Goal: Task Accomplishment & Management: Use online tool/utility

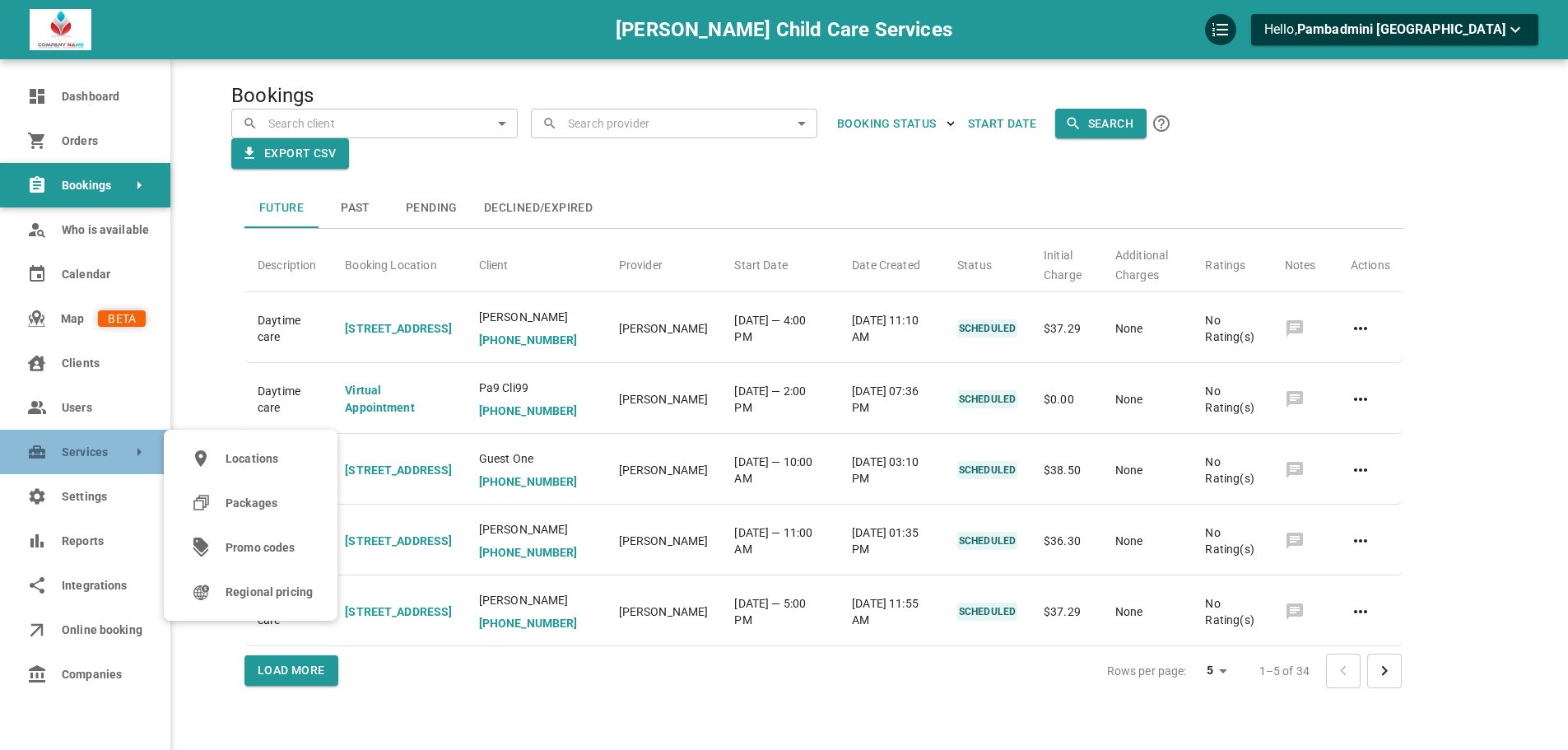
click at [60, 455] on link "Services" at bounding box center [85, 451] width 170 height 44
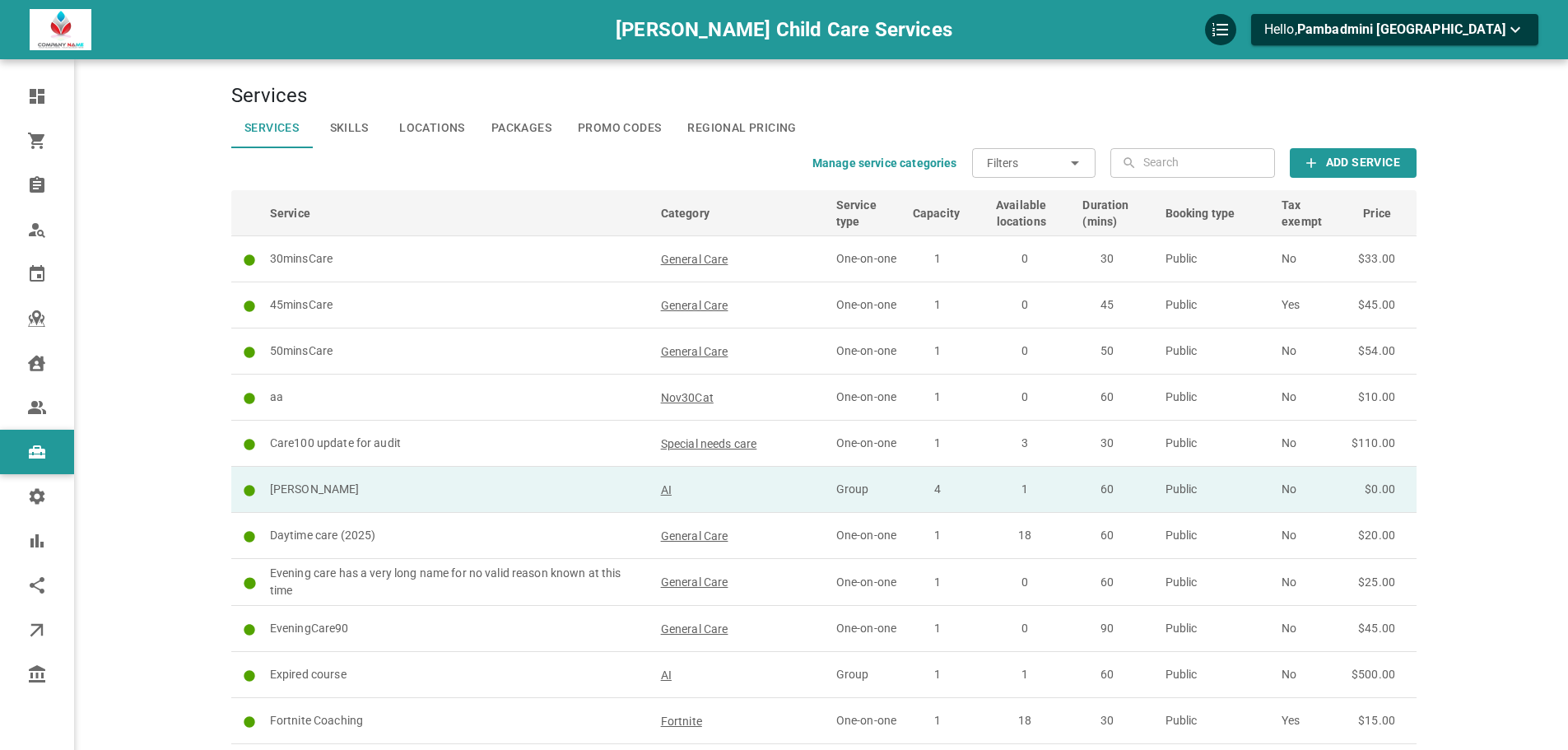
click at [539, 497] on p "[PERSON_NAME]" at bounding box center [458, 489] width 376 height 17
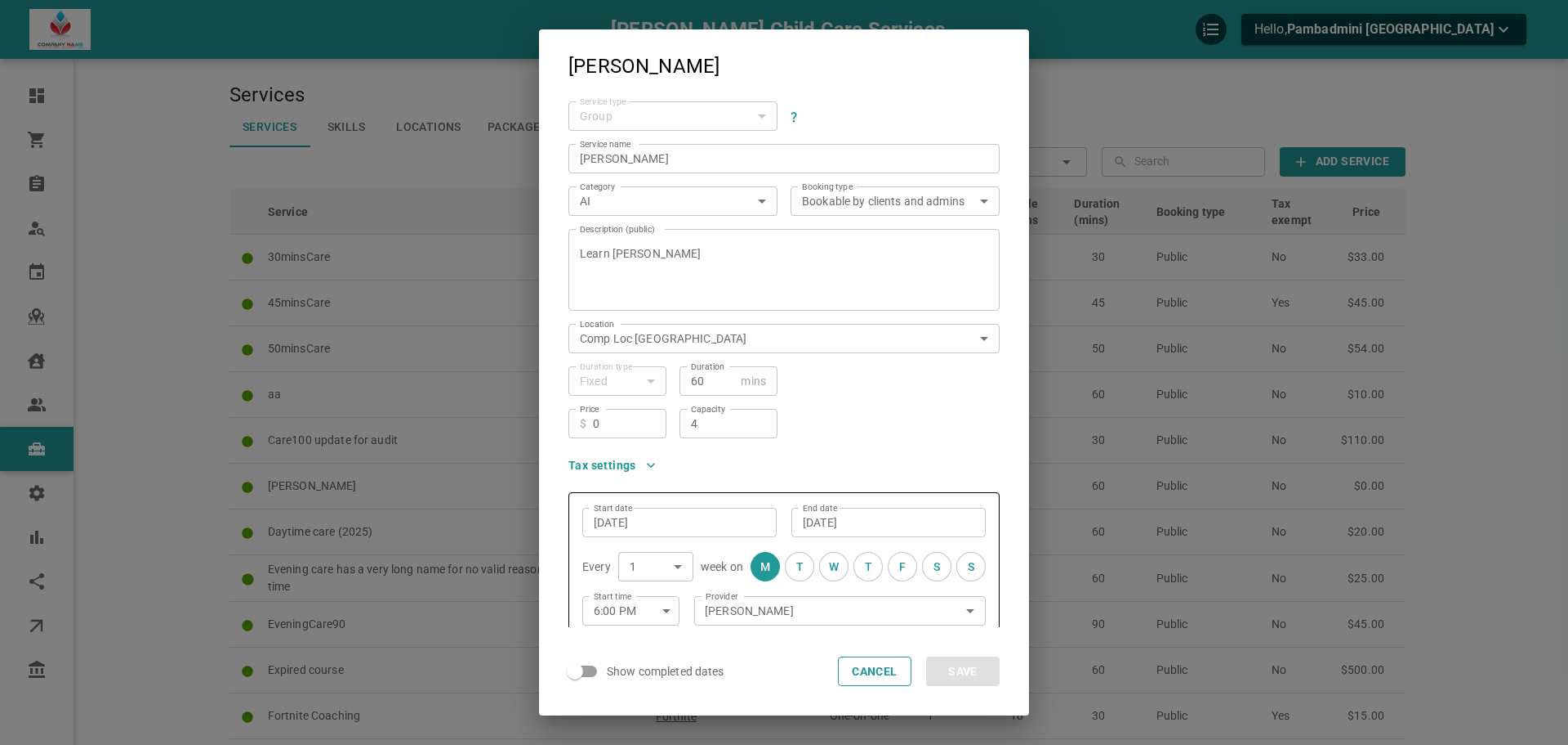
click at [792, 269] on textarea "Learn Claude CLI" at bounding box center [783, 269] width 408 height 82
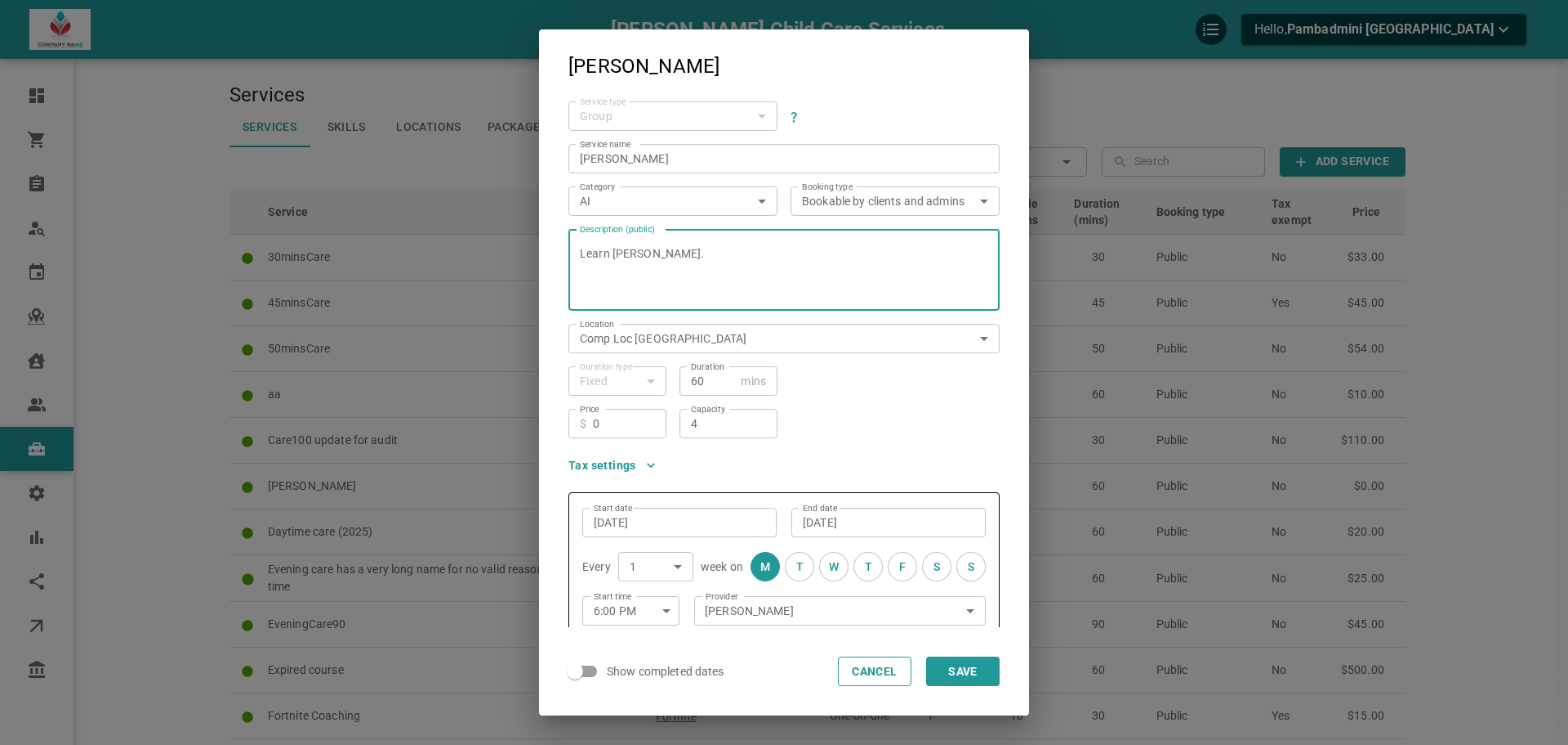
paste textarea "You can use a wide variety of design patterns in JavaScript. However, some desi…"
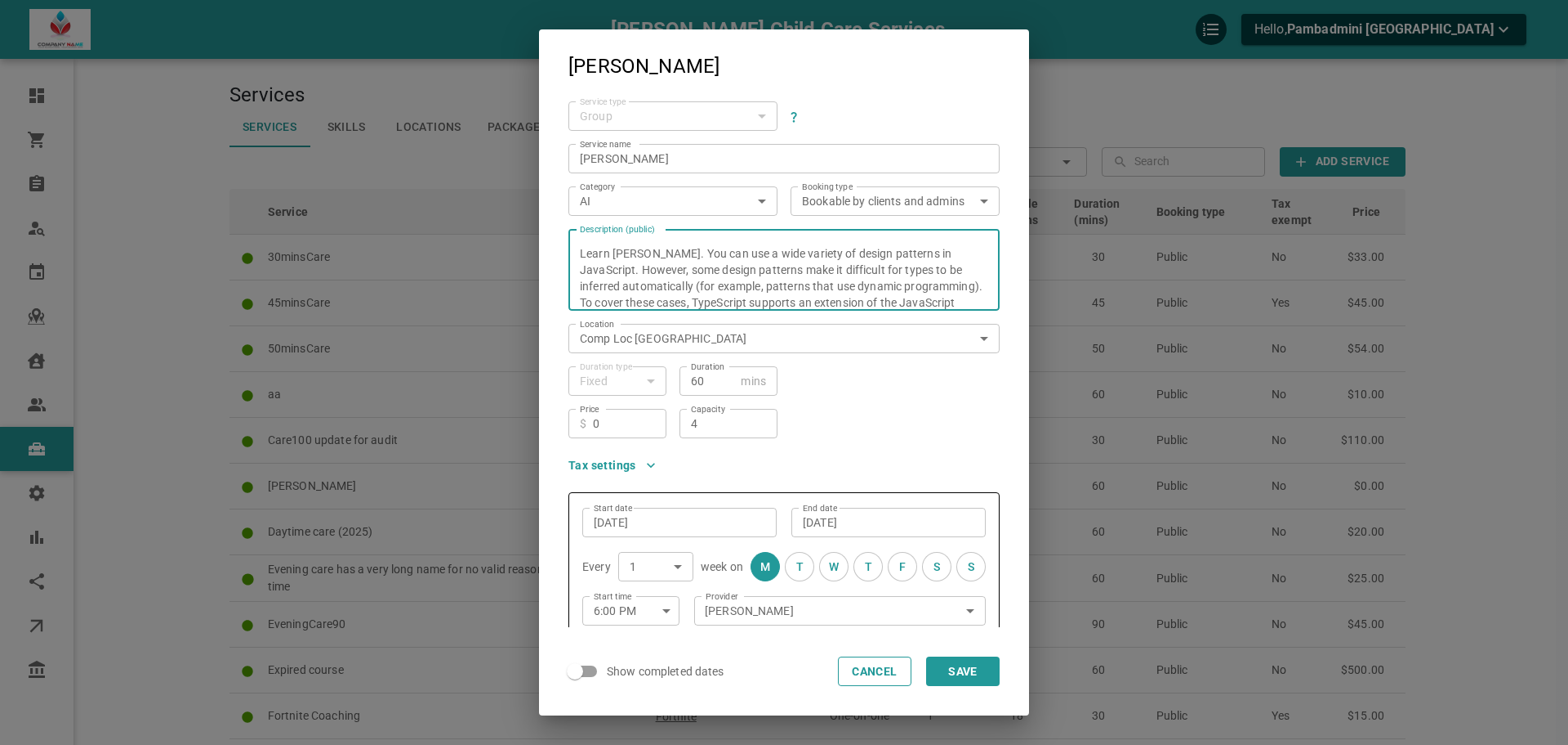
scroll to position [32, 0]
click at [849, 293] on textarea "Learn Claude CLI. You can use a wide variety of design patterns in JavaScript. …" at bounding box center [783, 269] width 408 height 82
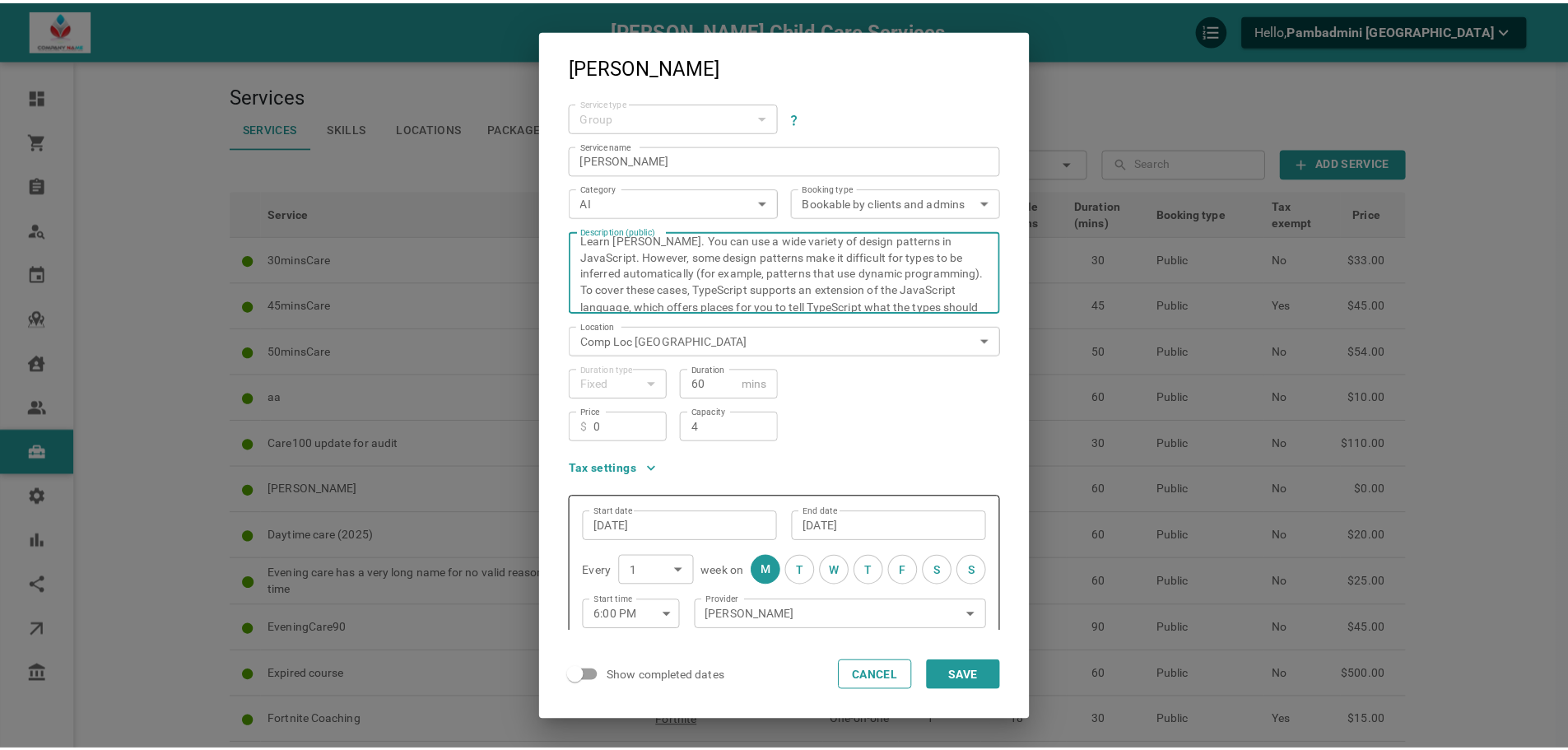
scroll to position [0, 0]
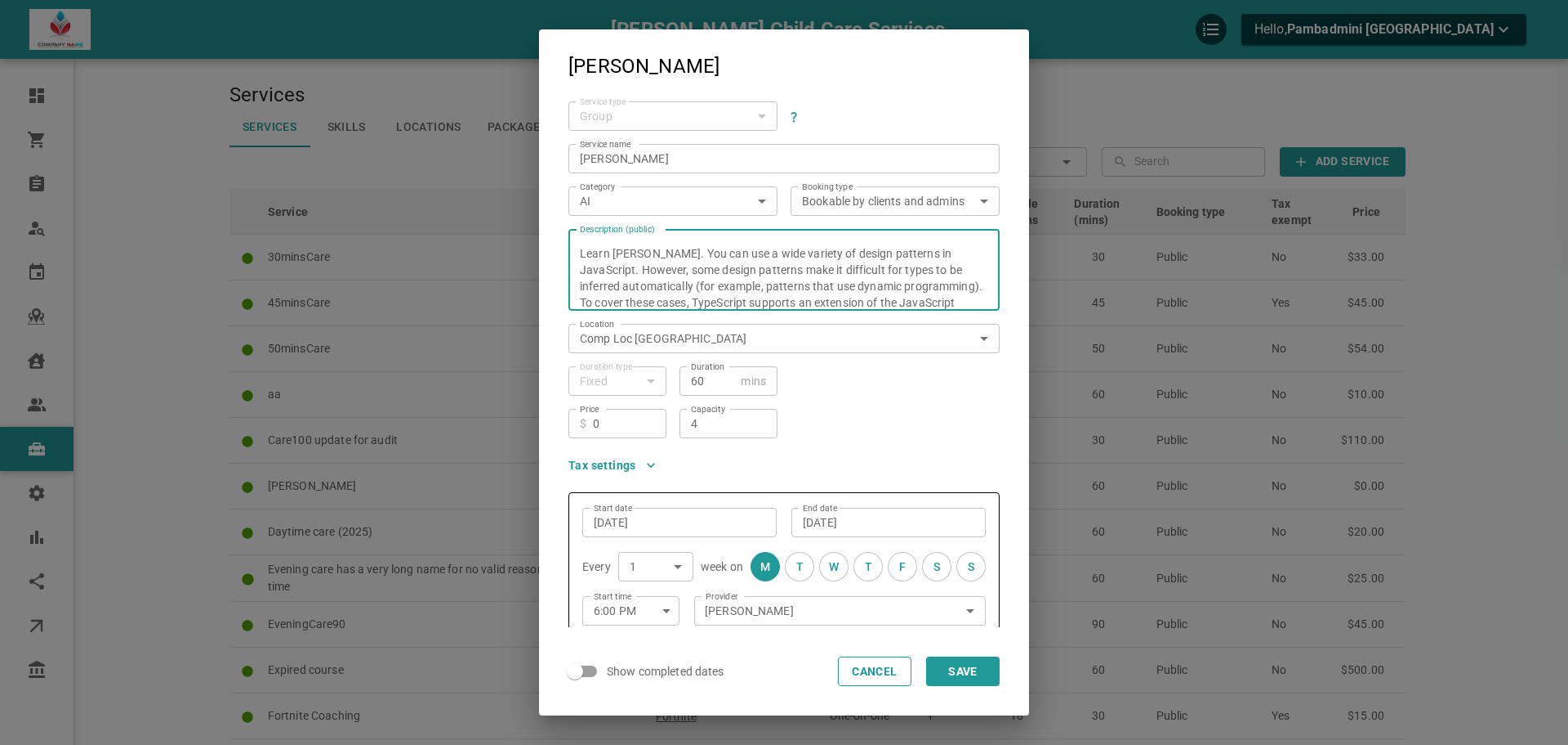
type textarea "Learn Claude CLI. You can use a wide variety of design patterns in JavaScript. …"
click at [970, 673] on button "Save" at bounding box center [963, 670] width 74 height 30
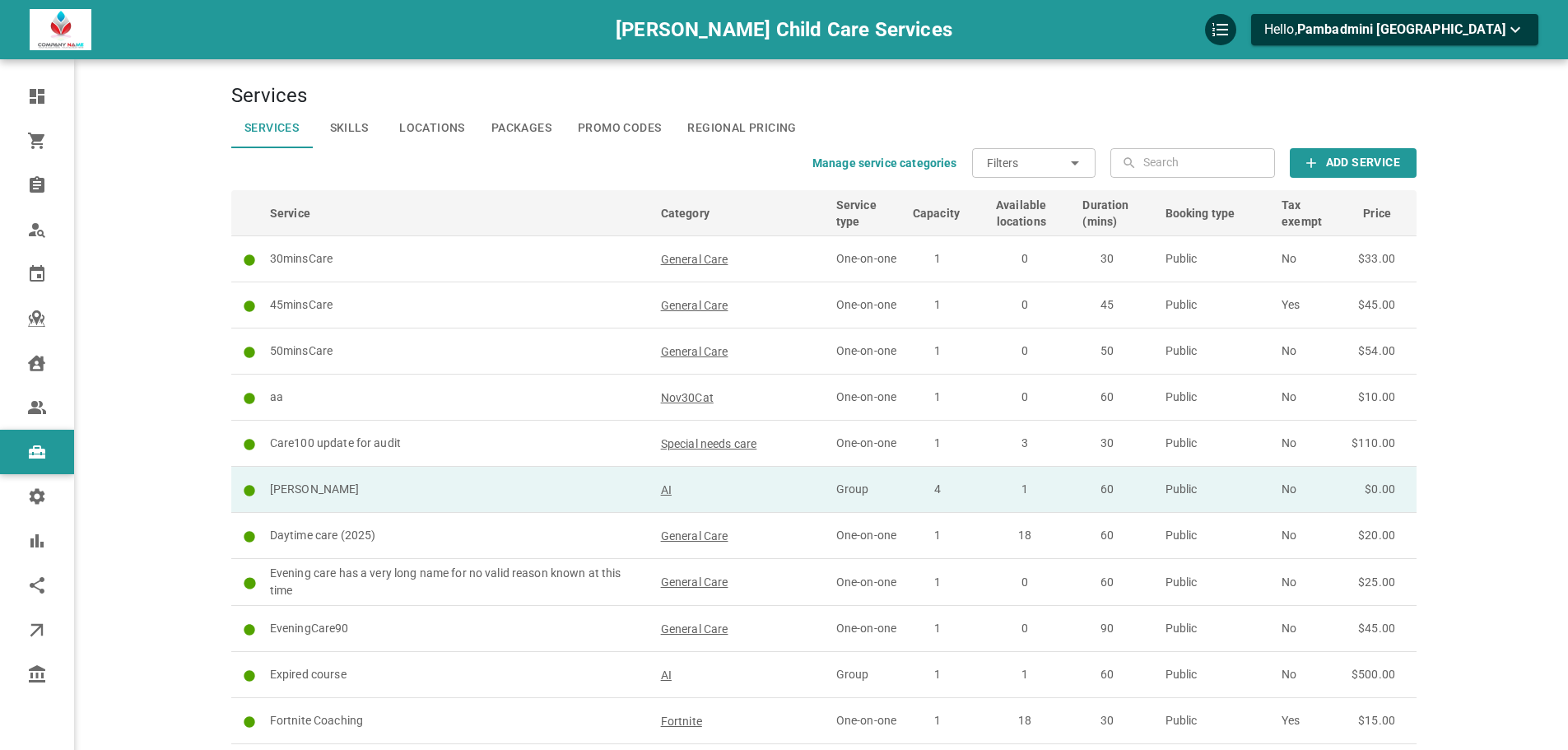
click at [500, 493] on p "[PERSON_NAME]" at bounding box center [458, 489] width 376 height 17
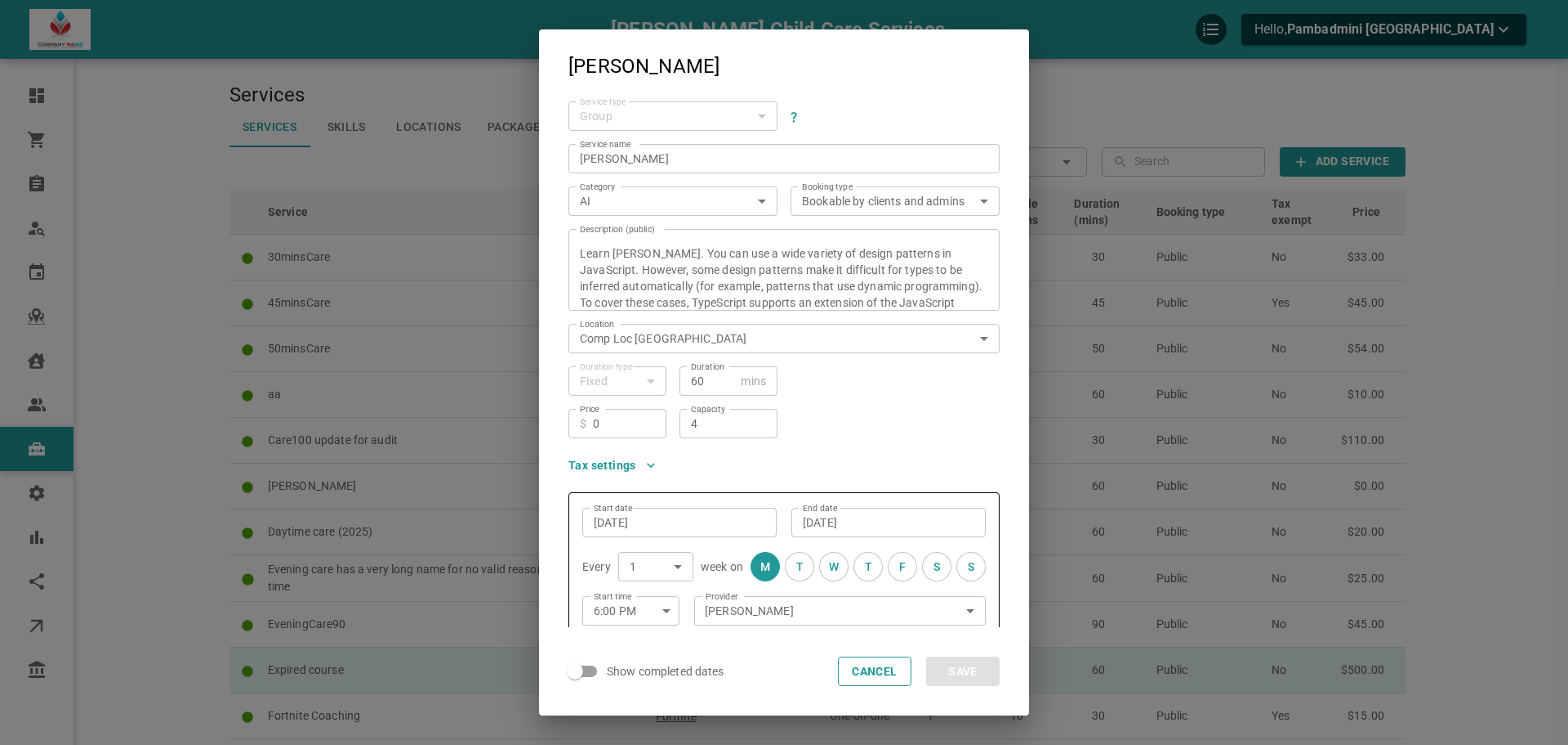
click at [874, 669] on button "Cancel" at bounding box center [875, 670] width 74 height 30
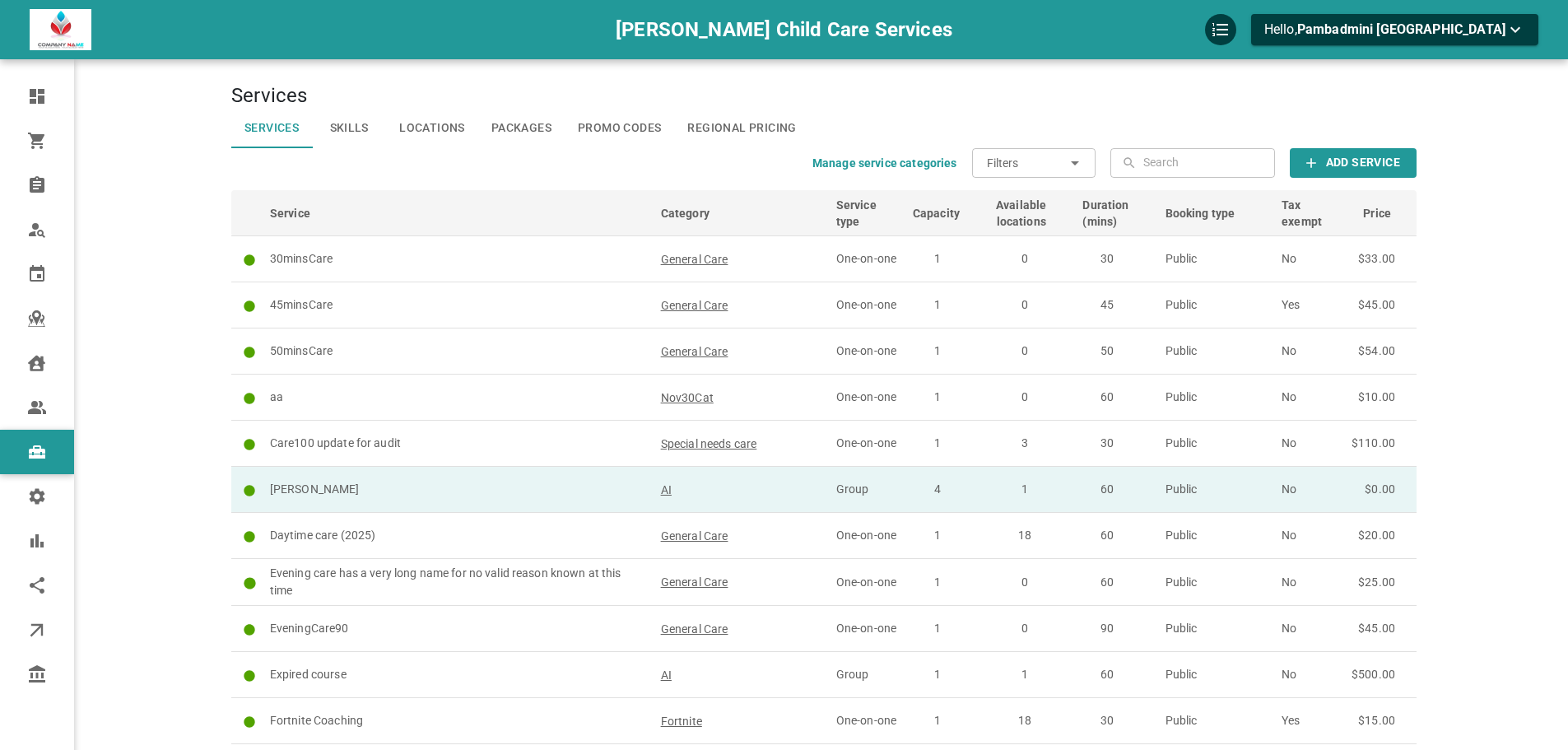
click at [465, 483] on p "[PERSON_NAME]" at bounding box center [458, 489] width 376 height 17
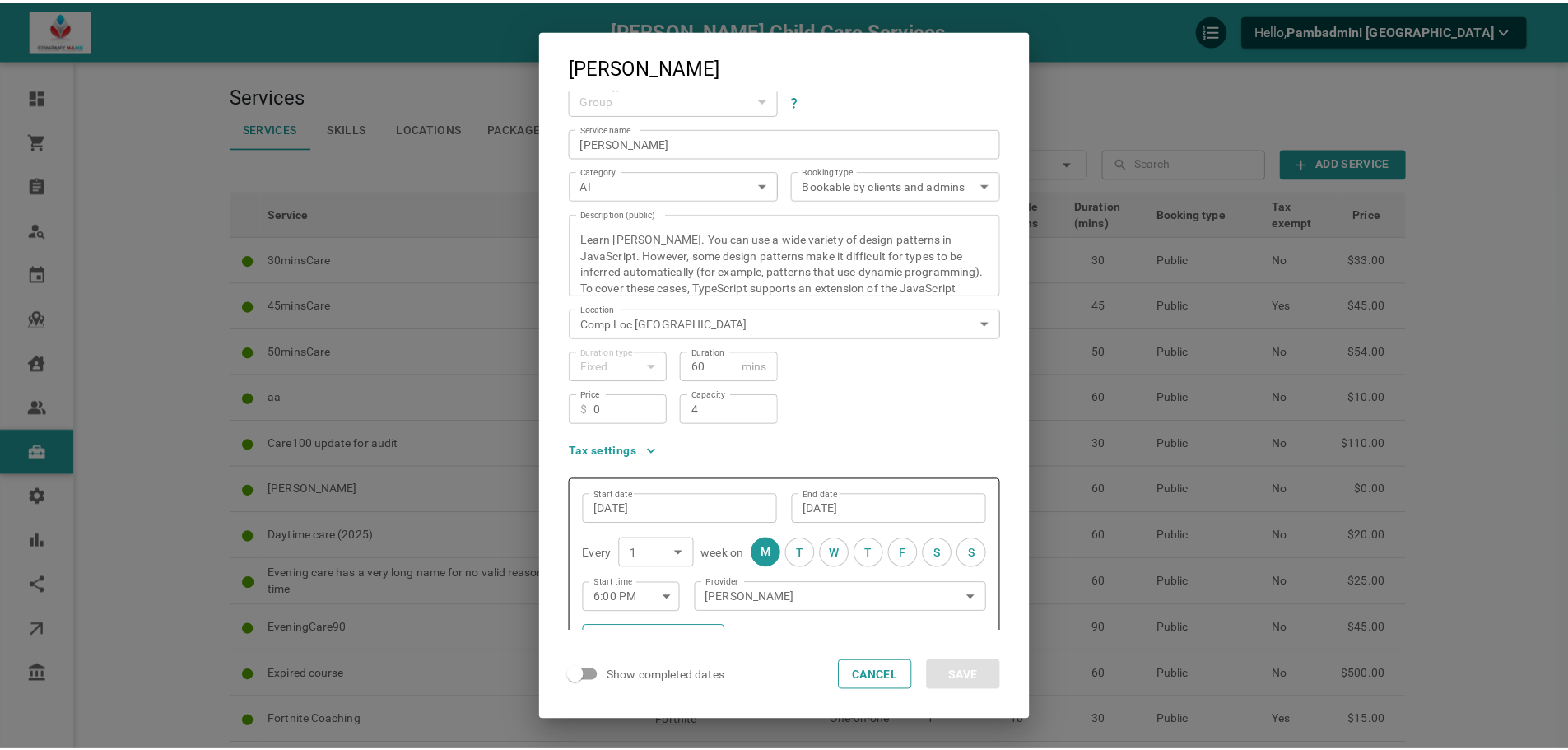
scroll to position [14, 0]
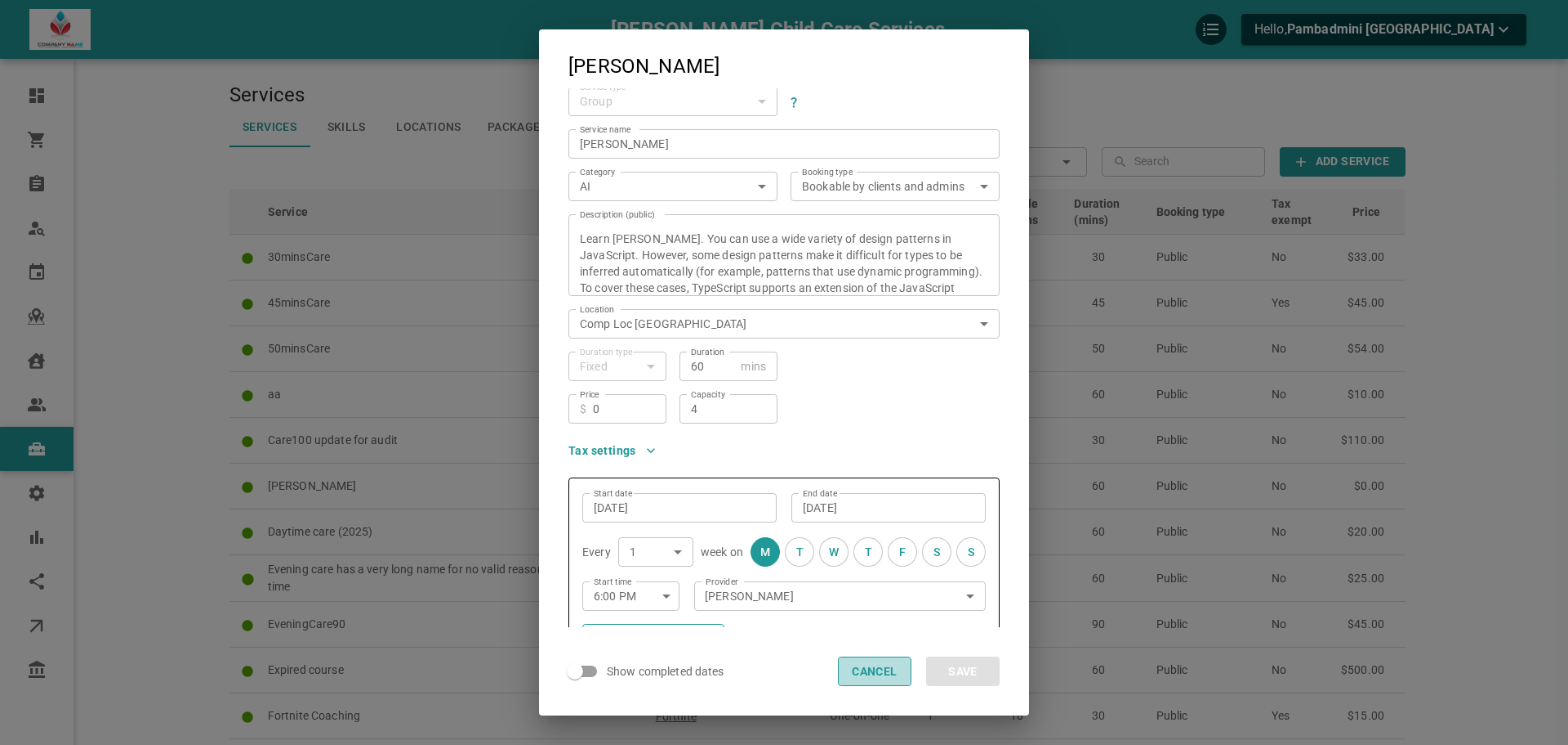
click at [875, 668] on button "Cancel" at bounding box center [875, 670] width 74 height 30
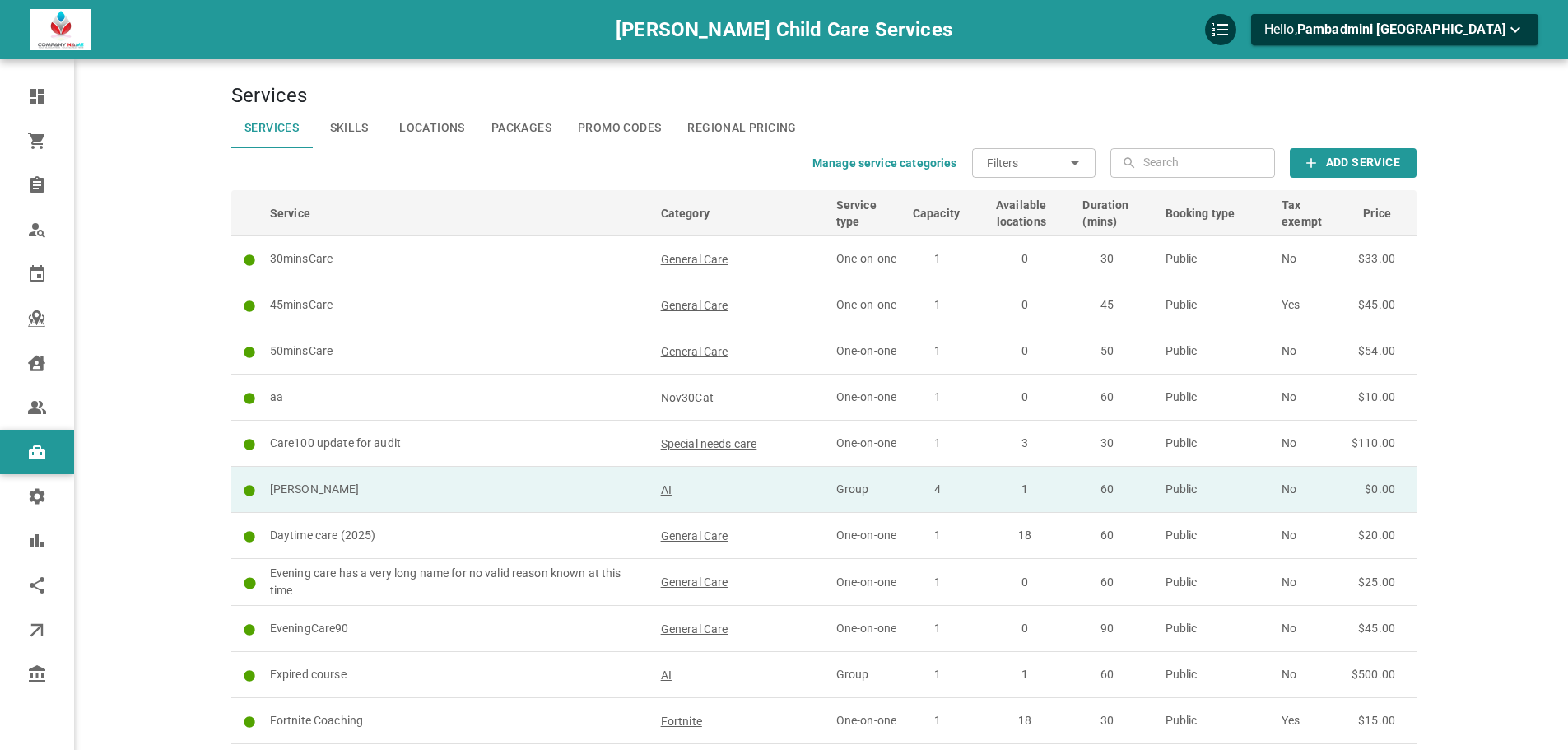
click at [483, 493] on p "[PERSON_NAME]" at bounding box center [458, 489] width 376 height 17
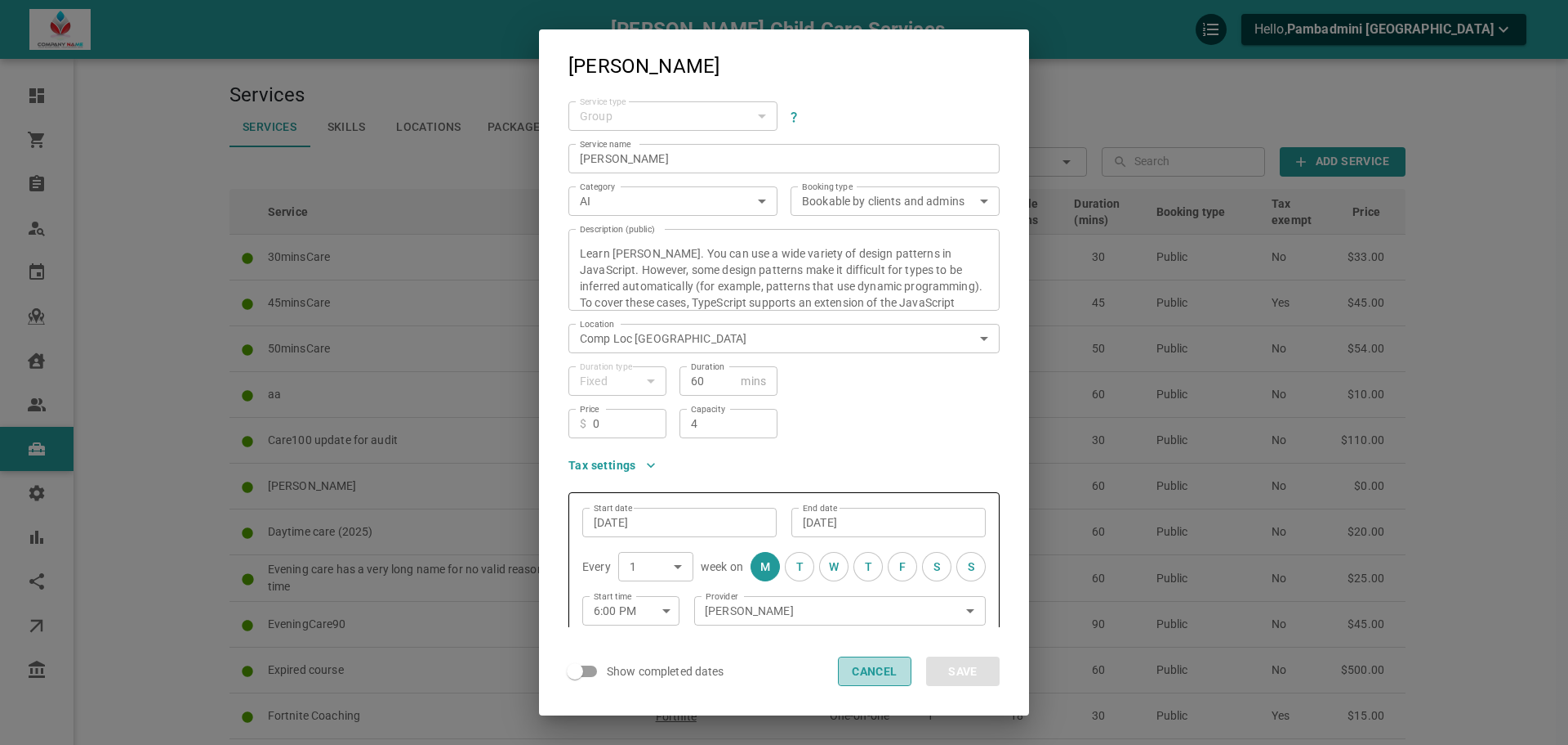
click at [846, 668] on button "Cancel" at bounding box center [875, 670] width 74 height 30
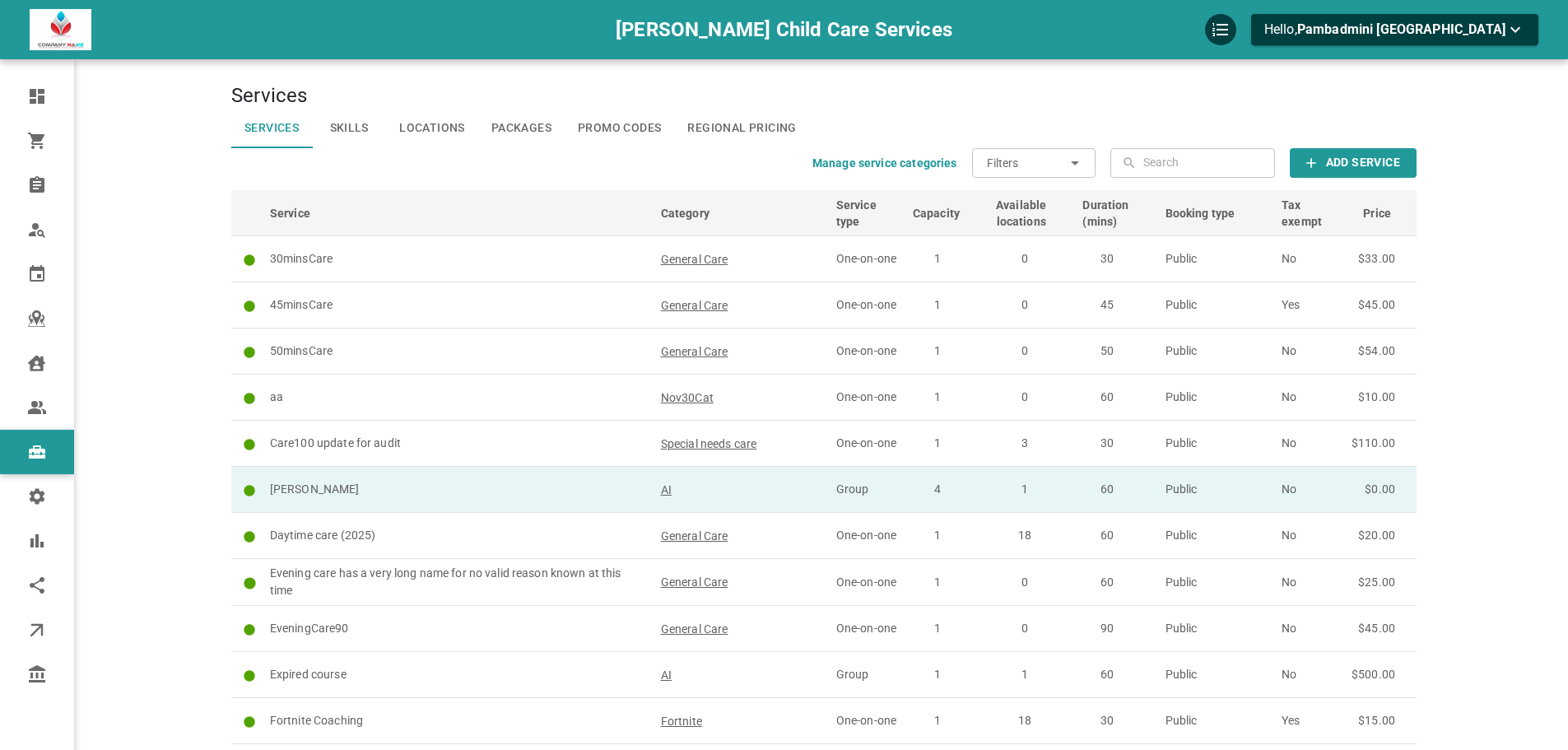
click at [502, 481] on p "[PERSON_NAME]" at bounding box center [458, 489] width 376 height 17
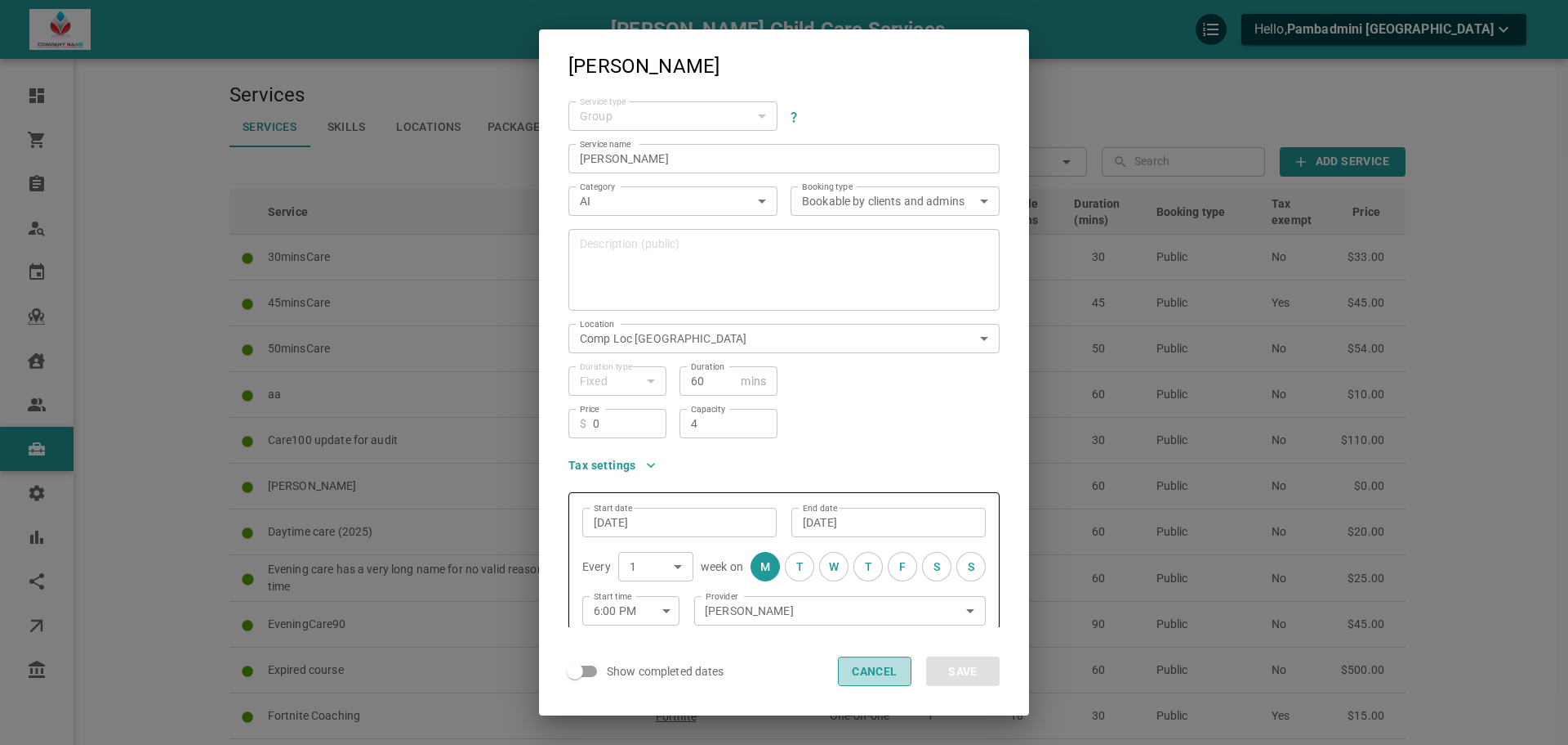
click at [893, 676] on button "Cancel" at bounding box center [875, 670] width 74 height 30
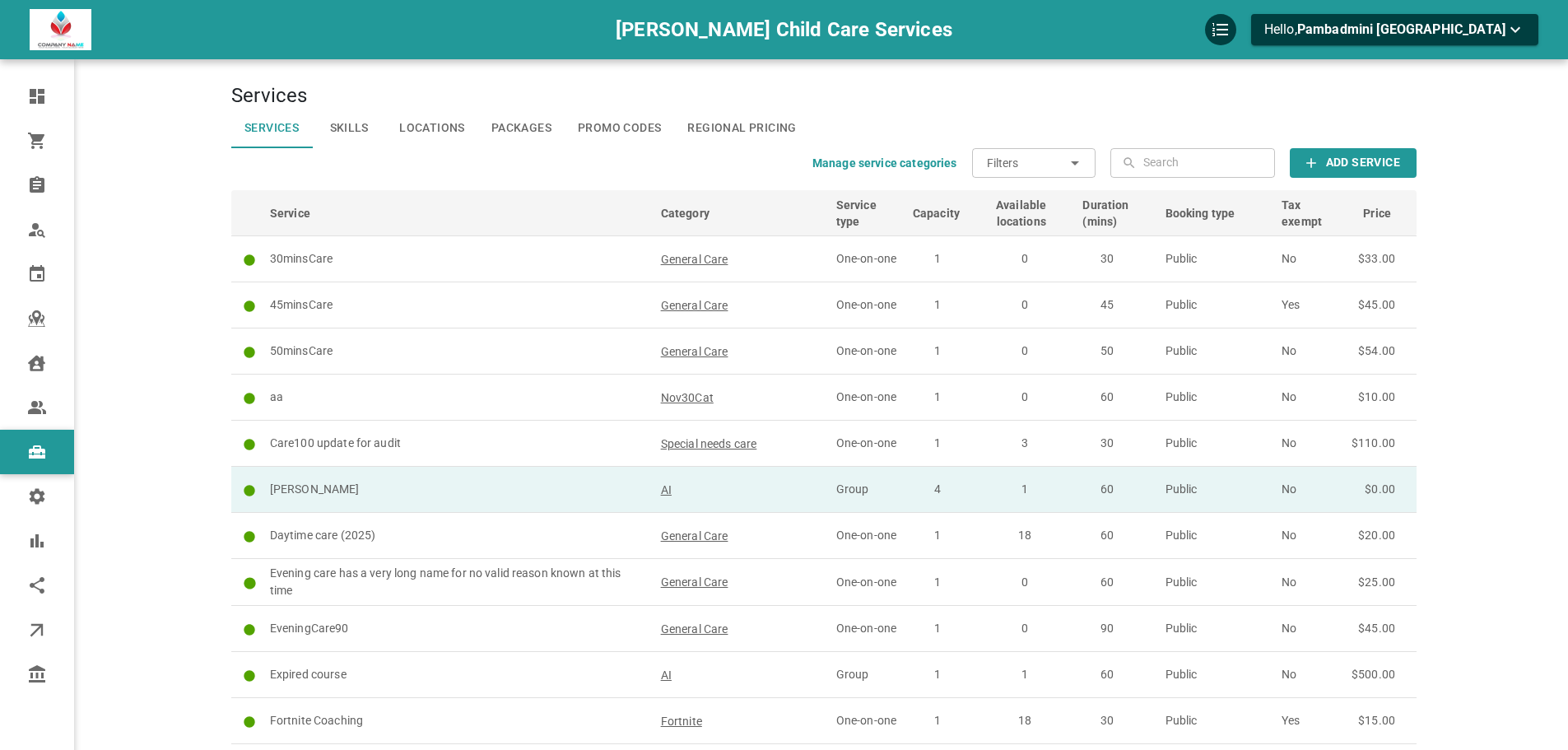
click at [413, 497] on p "[PERSON_NAME]" at bounding box center [458, 489] width 376 height 17
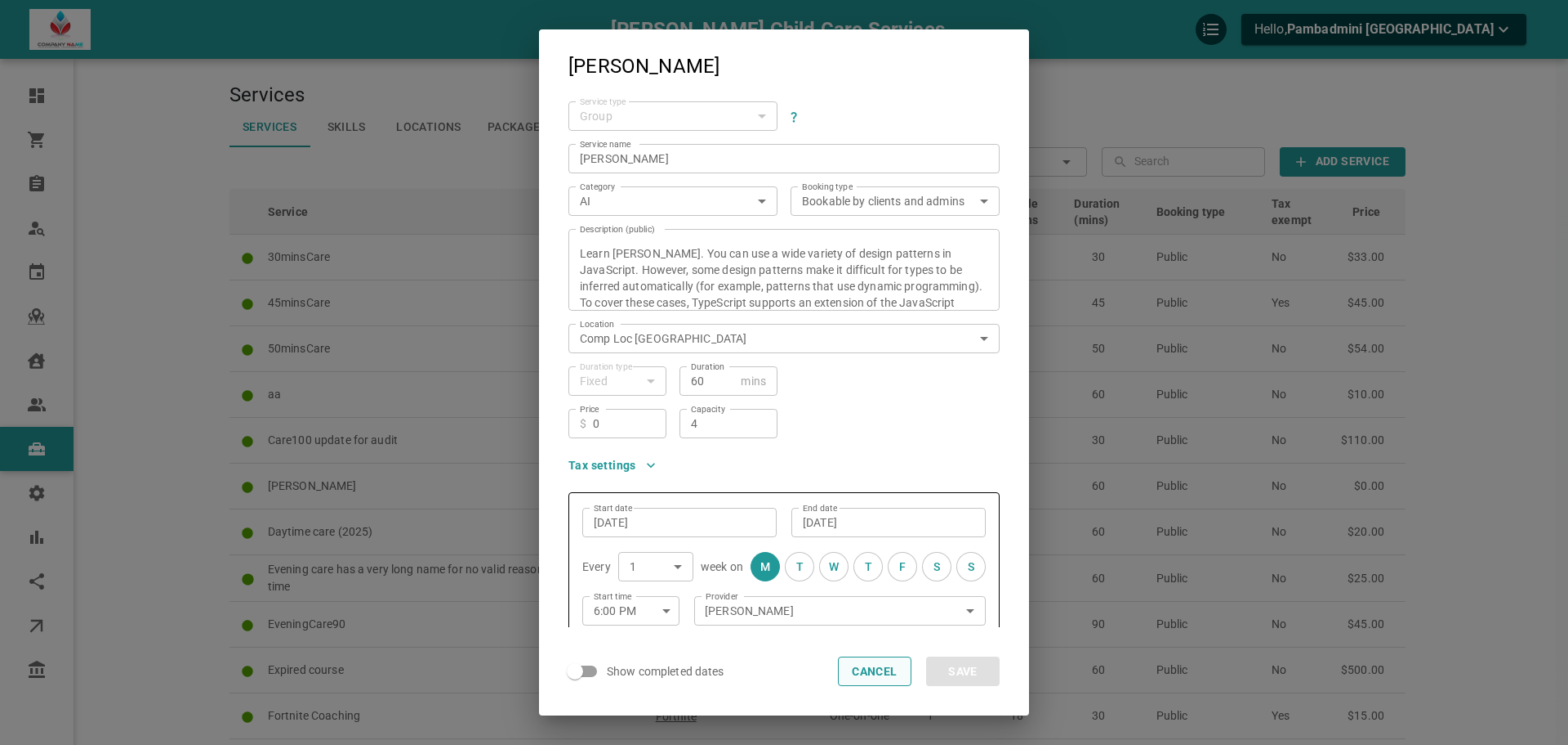
click at [875, 676] on button "Cancel" at bounding box center [875, 670] width 74 height 30
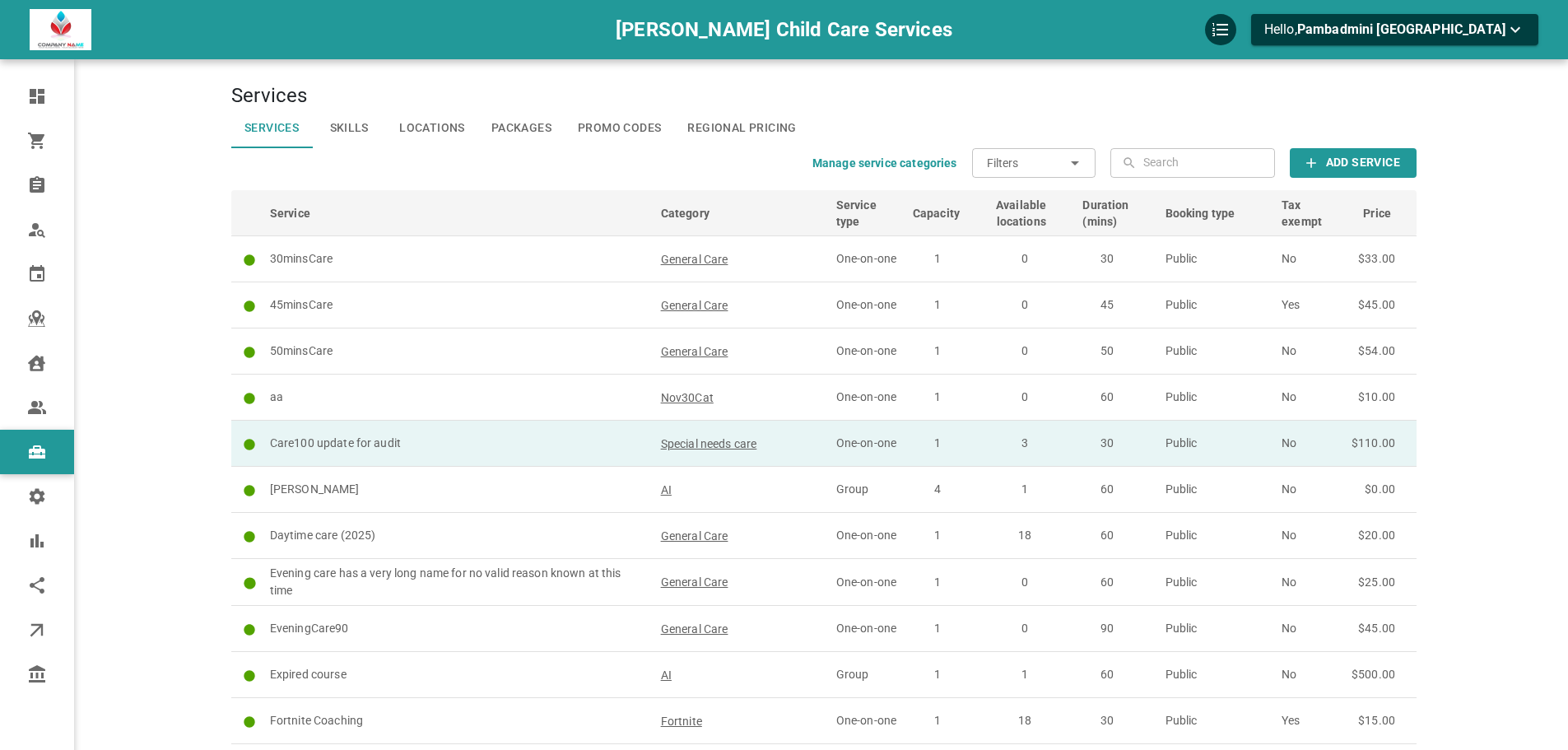
click at [433, 440] on p "Care100 update for audit" at bounding box center [458, 443] width 376 height 17
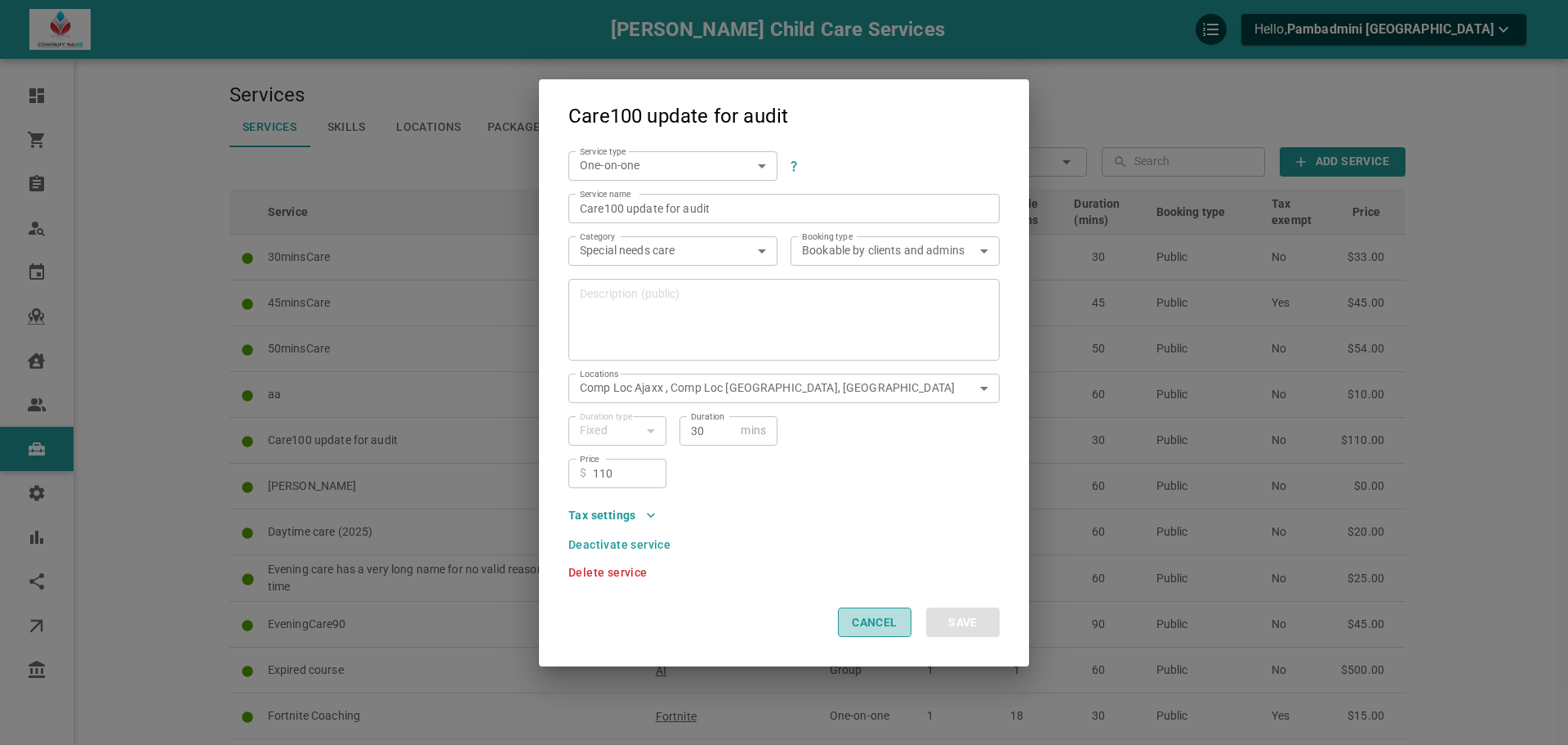
click at [867, 609] on button "Cancel" at bounding box center [875, 622] width 74 height 30
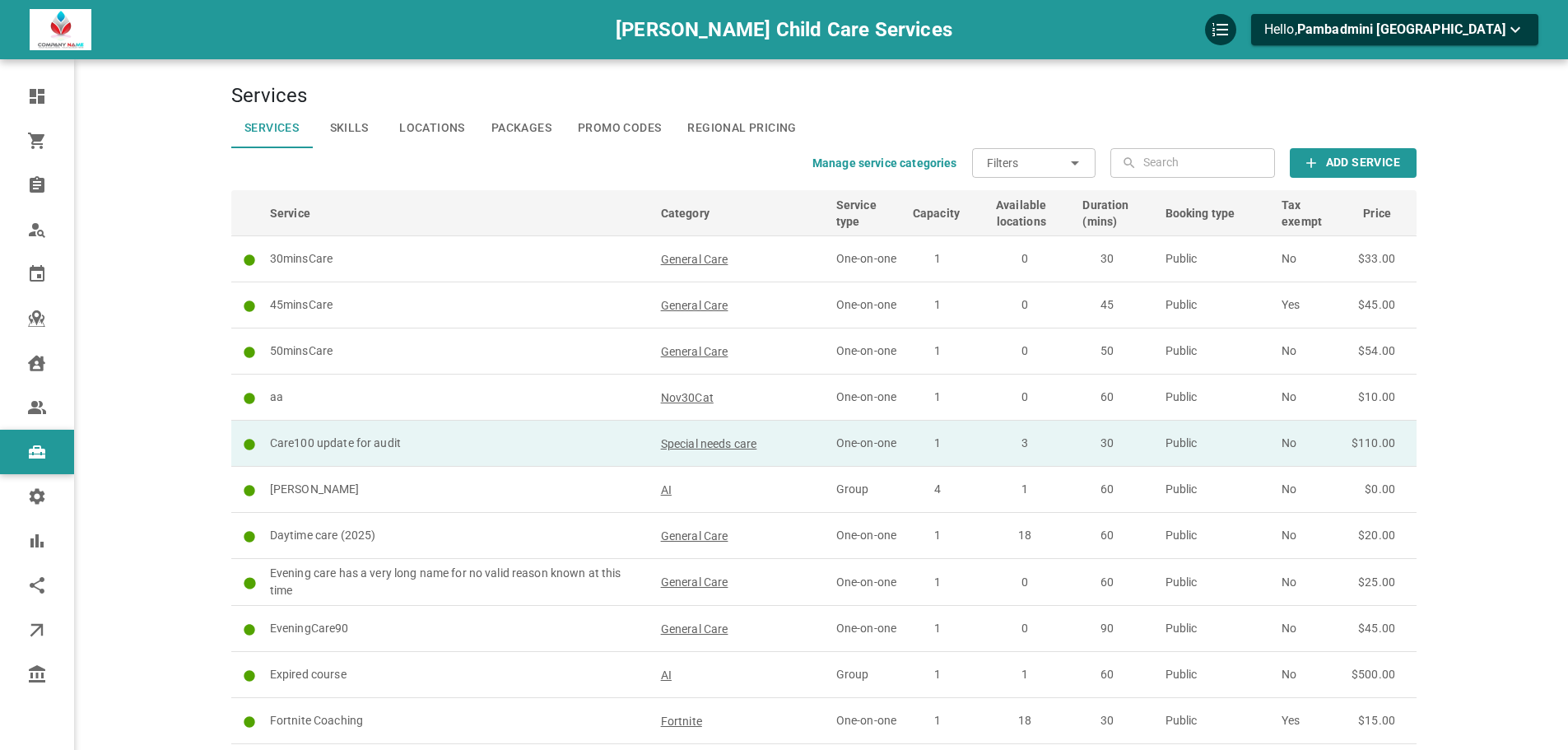
click at [430, 444] on p "Care100 update for audit" at bounding box center [458, 443] width 376 height 17
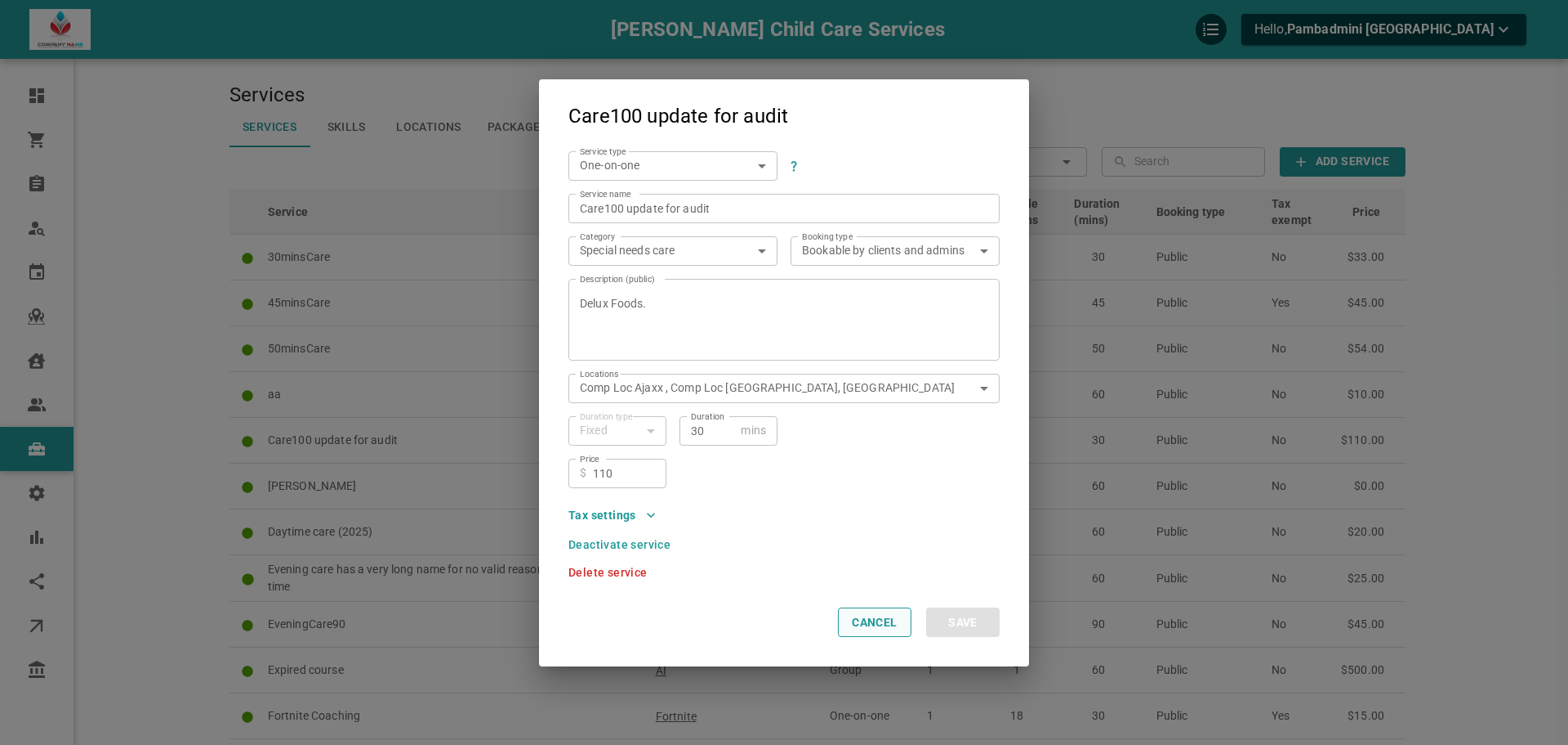
click at [890, 627] on button "Cancel" at bounding box center [875, 622] width 74 height 30
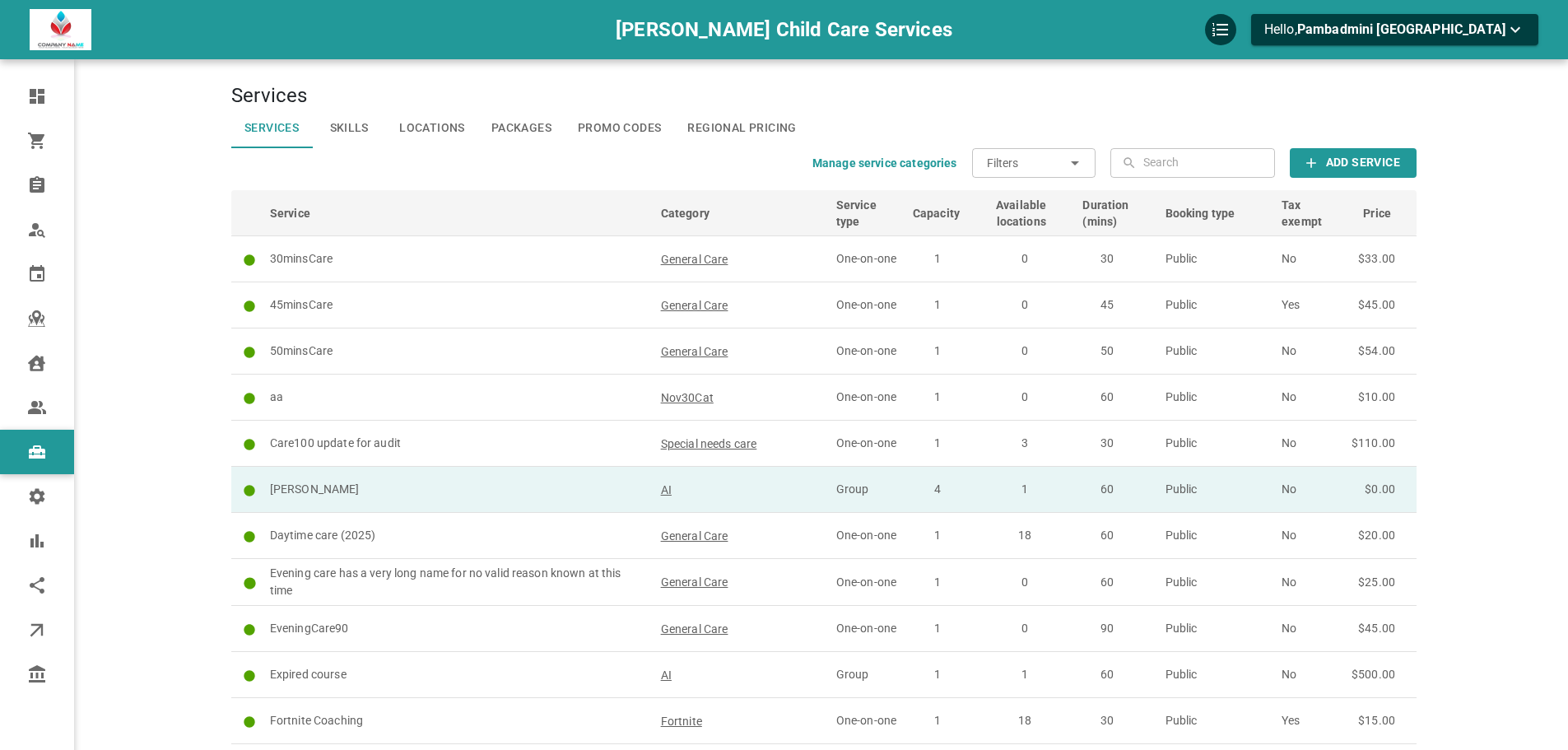
click at [354, 471] on td "[PERSON_NAME]" at bounding box center [457, 489] width 391 height 46
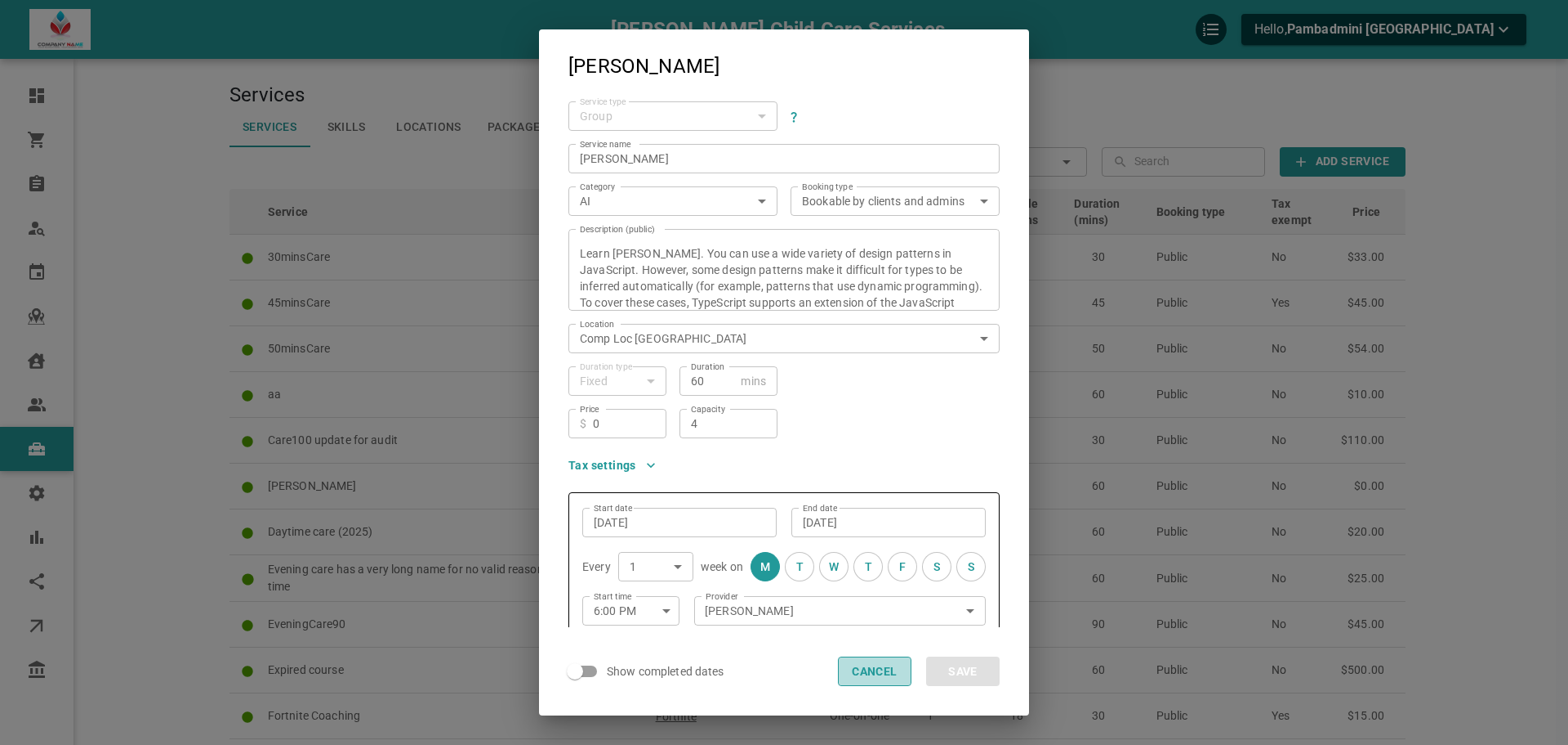
click at [886, 676] on button "Cancel" at bounding box center [875, 670] width 74 height 30
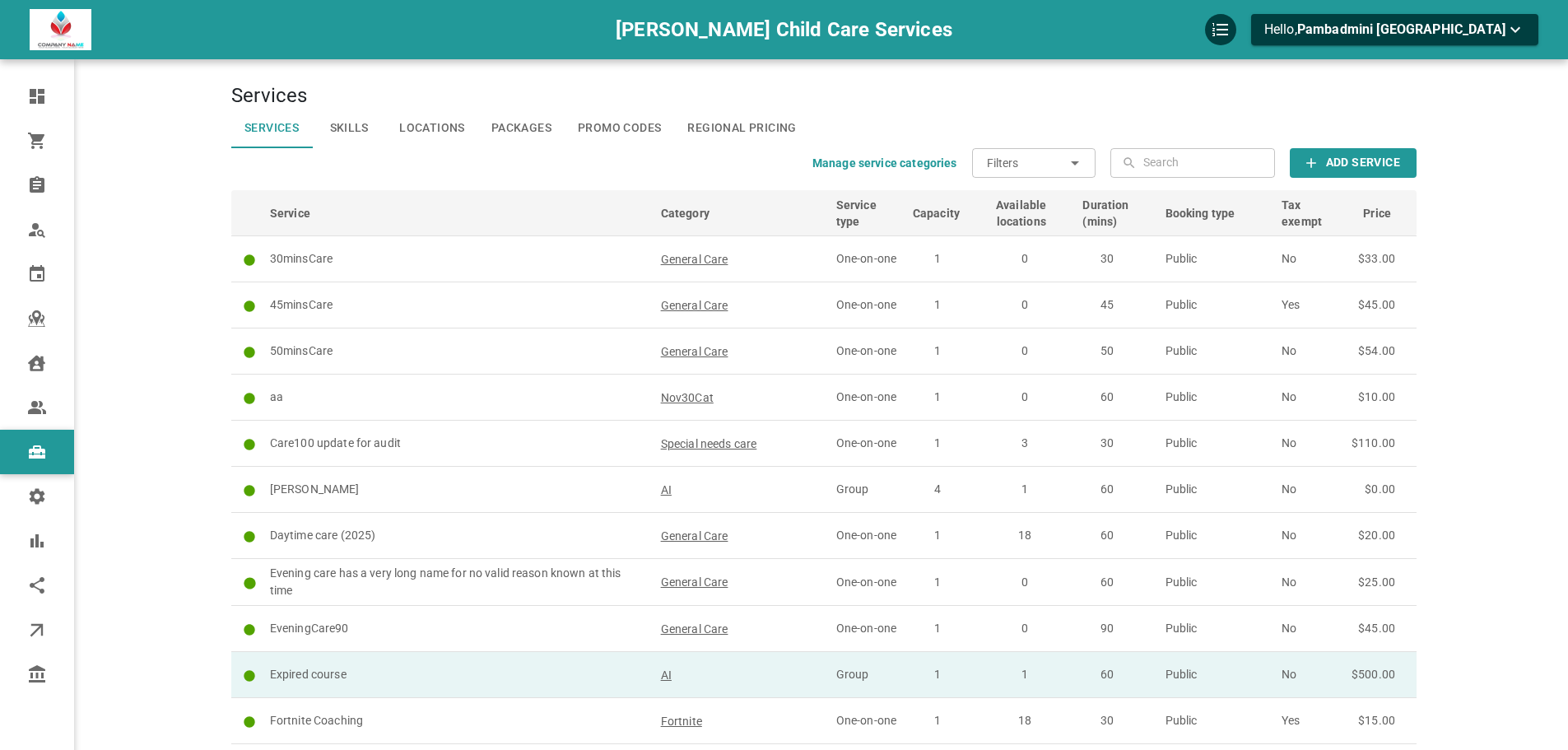
click at [427, 652] on td "Expired course" at bounding box center [457, 674] width 391 height 46
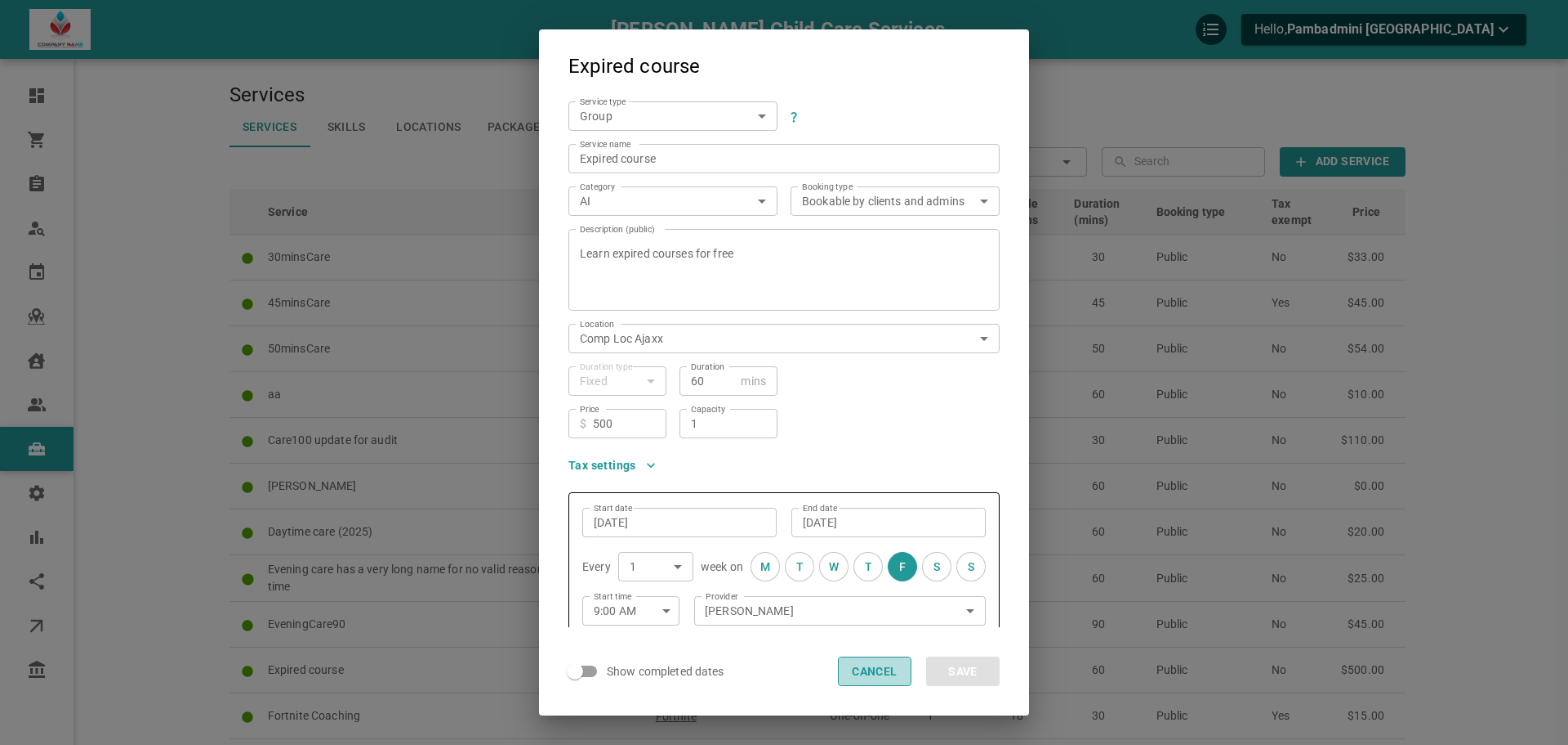
click at [859, 659] on button "Cancel" at bounding box center [875, 670] width 74 height 30
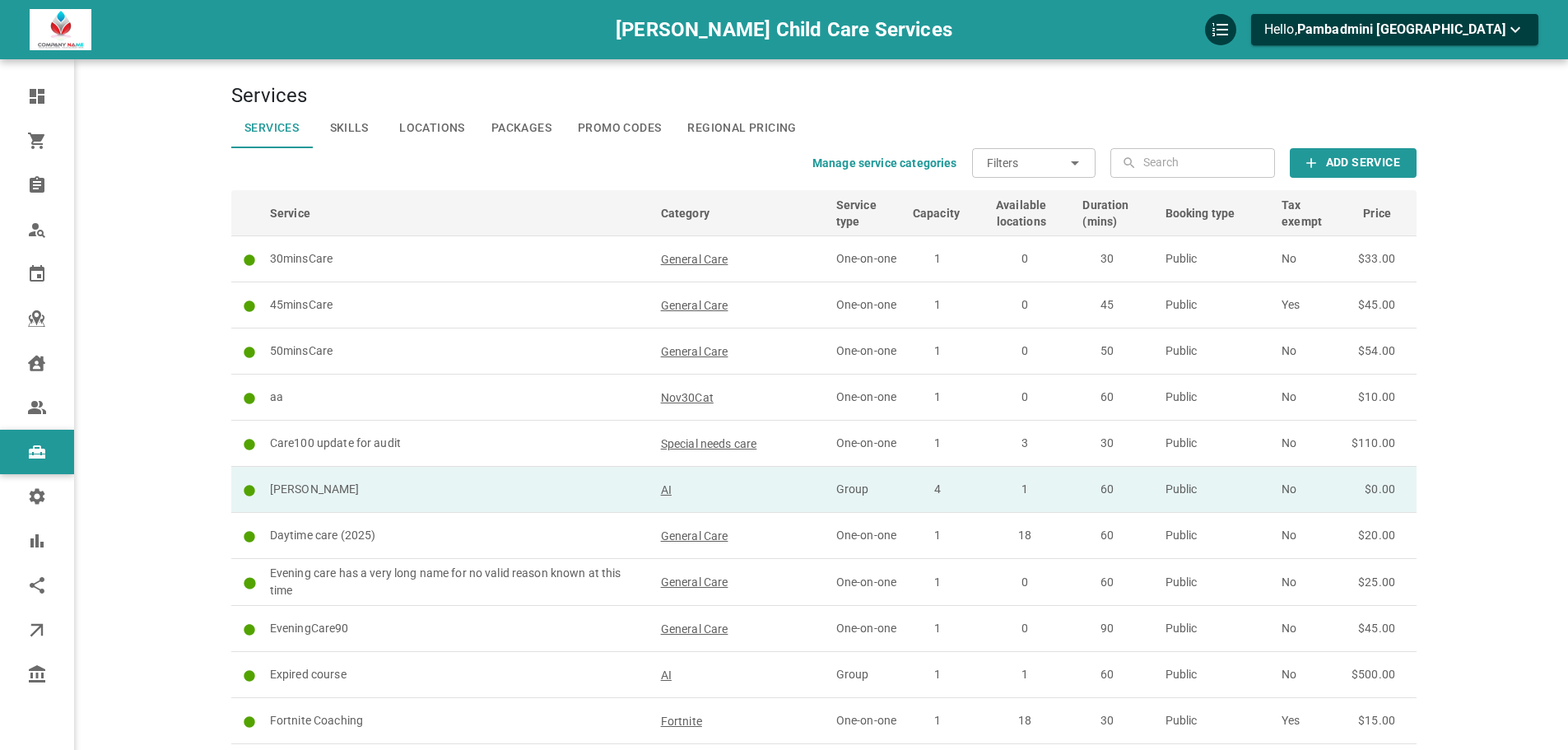
click at [378, 490] on p "[PERSON_NAME]" at bounding box center [458, 489] width 376 height 17
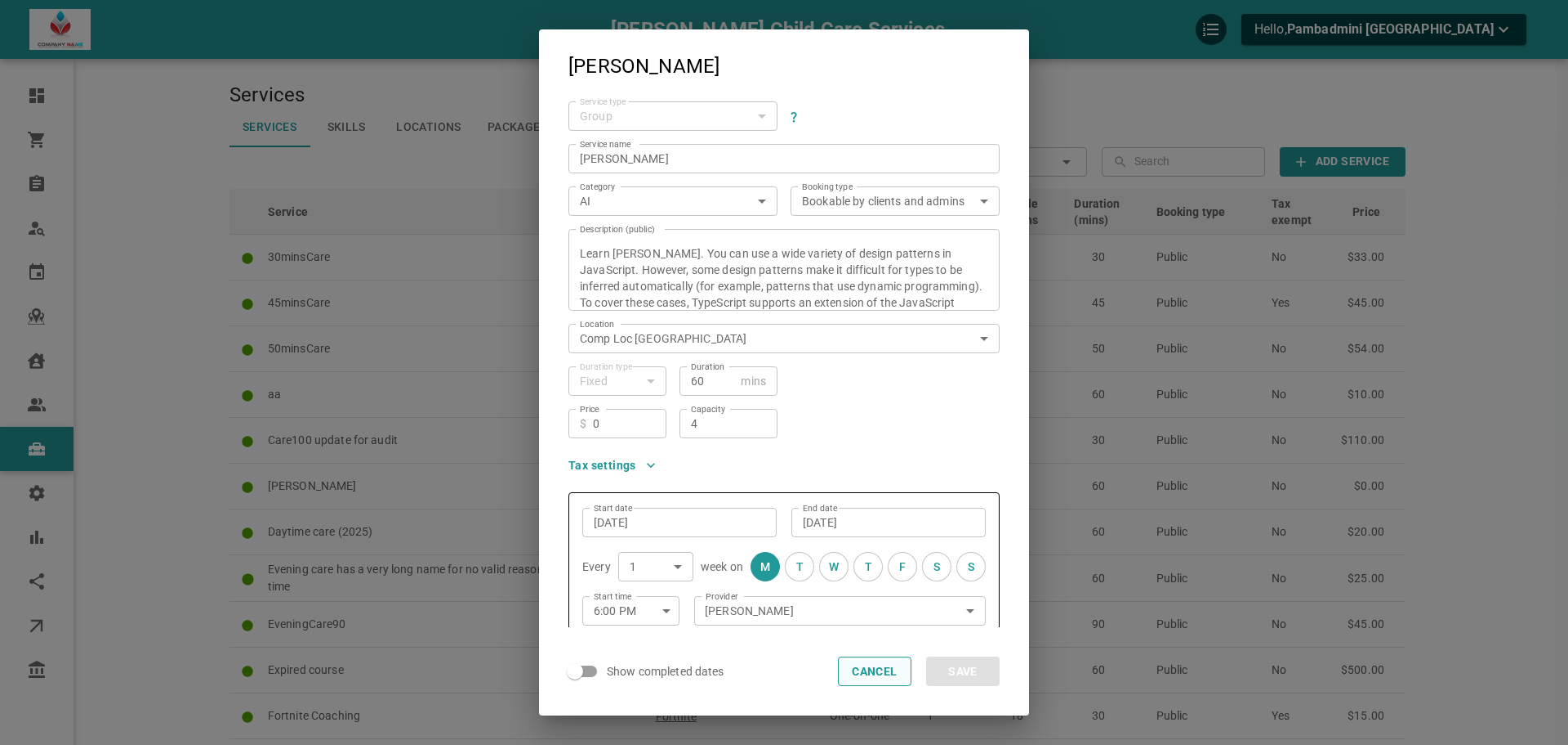
click at [883, 664] on button "Cancel" at bounding box center [875, 670] width 74 height 30
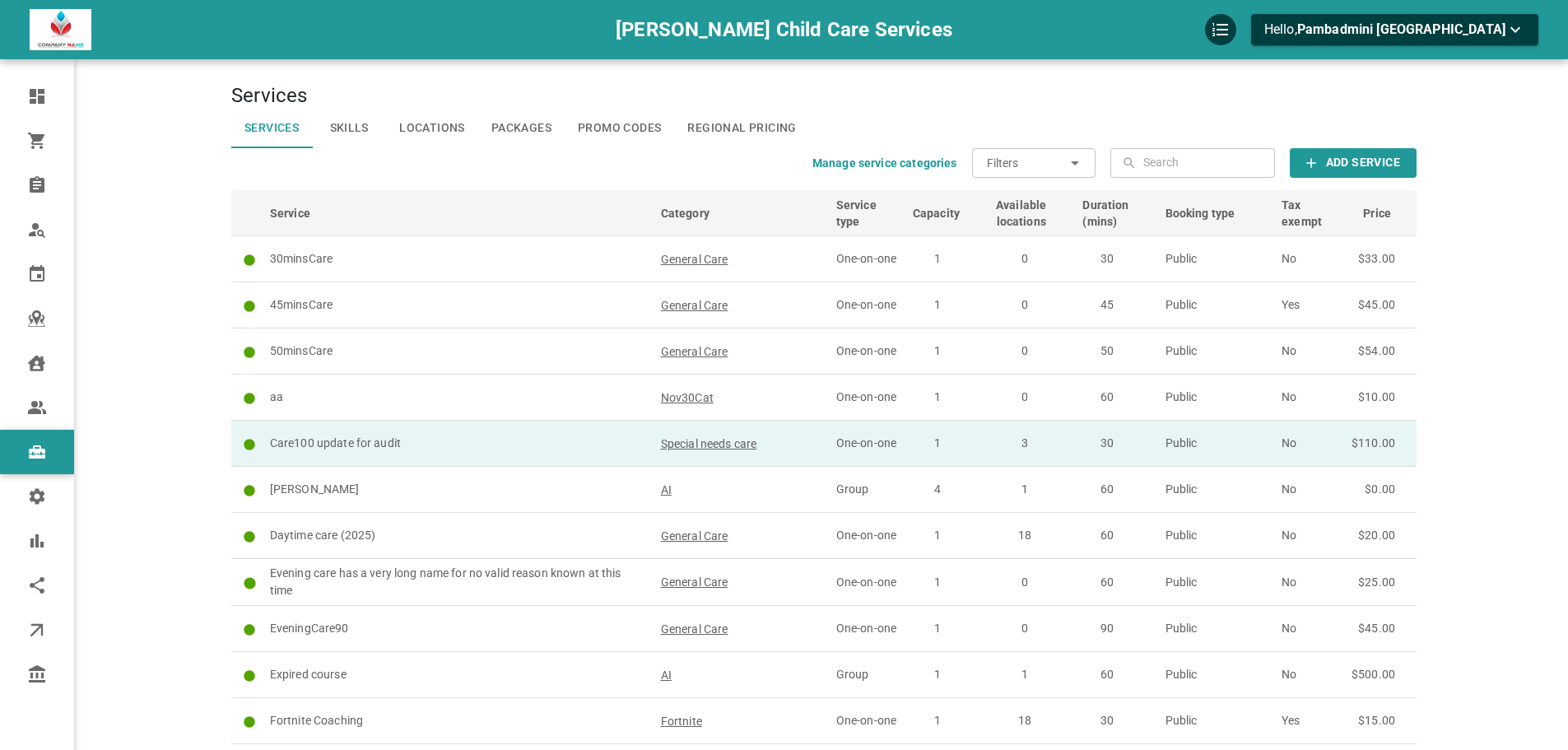
click at [452, 445] on p "Care100 update for audit" at bounding box center [458, 443] width 376 height 17
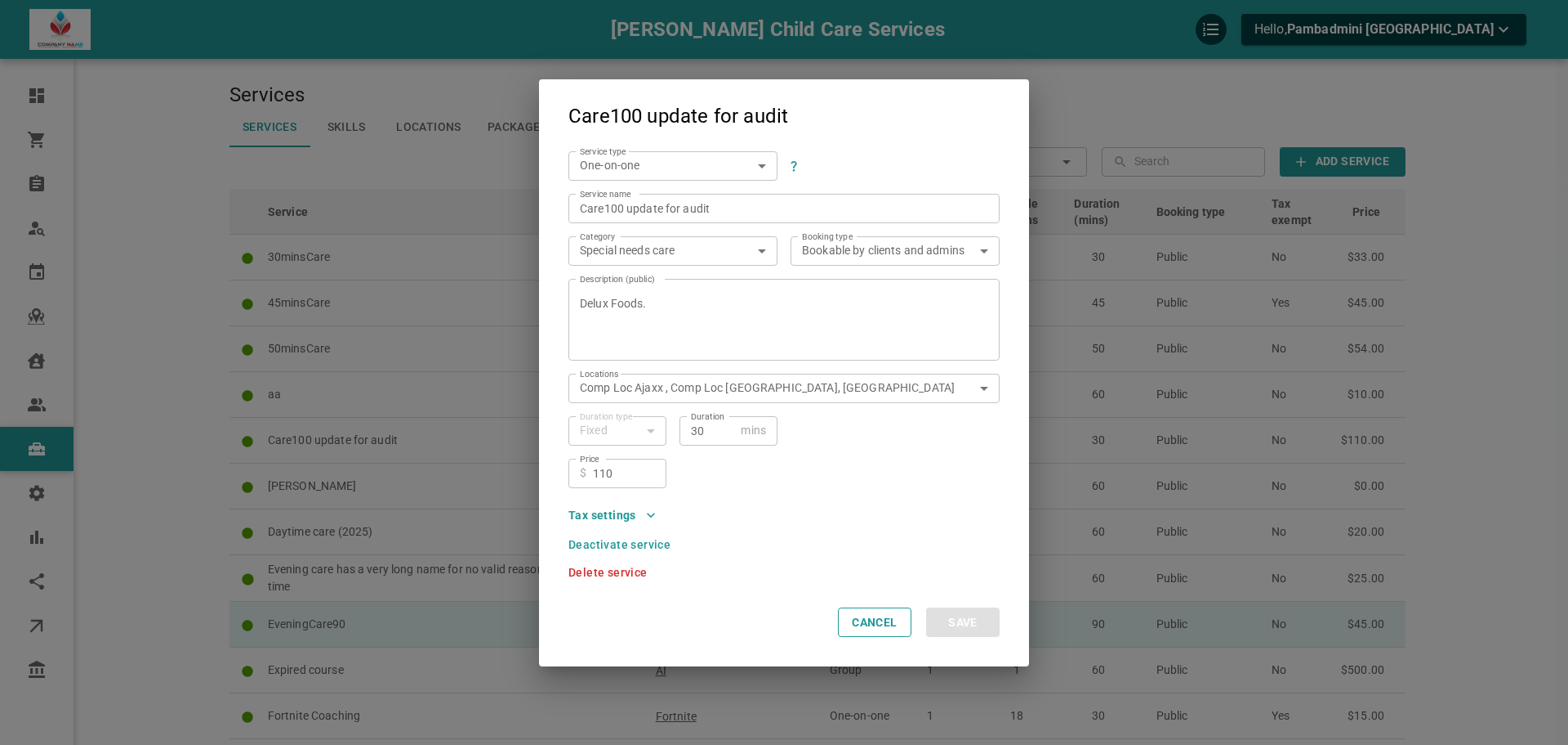
click at [893, 622] on button "Cancel" at bounding box center [875, 622] width 74 height 30
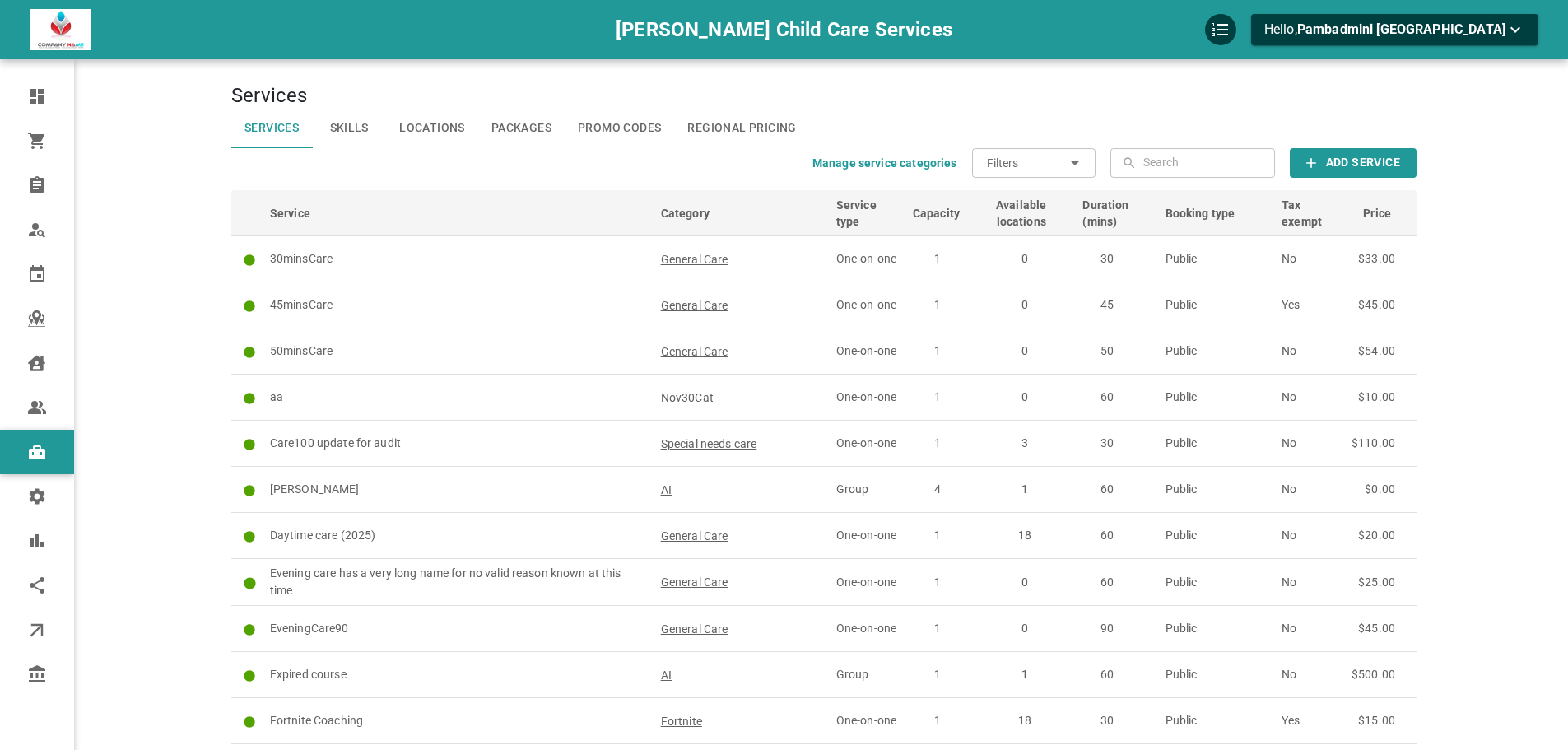
click at [452, 491] on p "[PERSON_NAME]" at bounding box center [458, 489] width 376 height 17
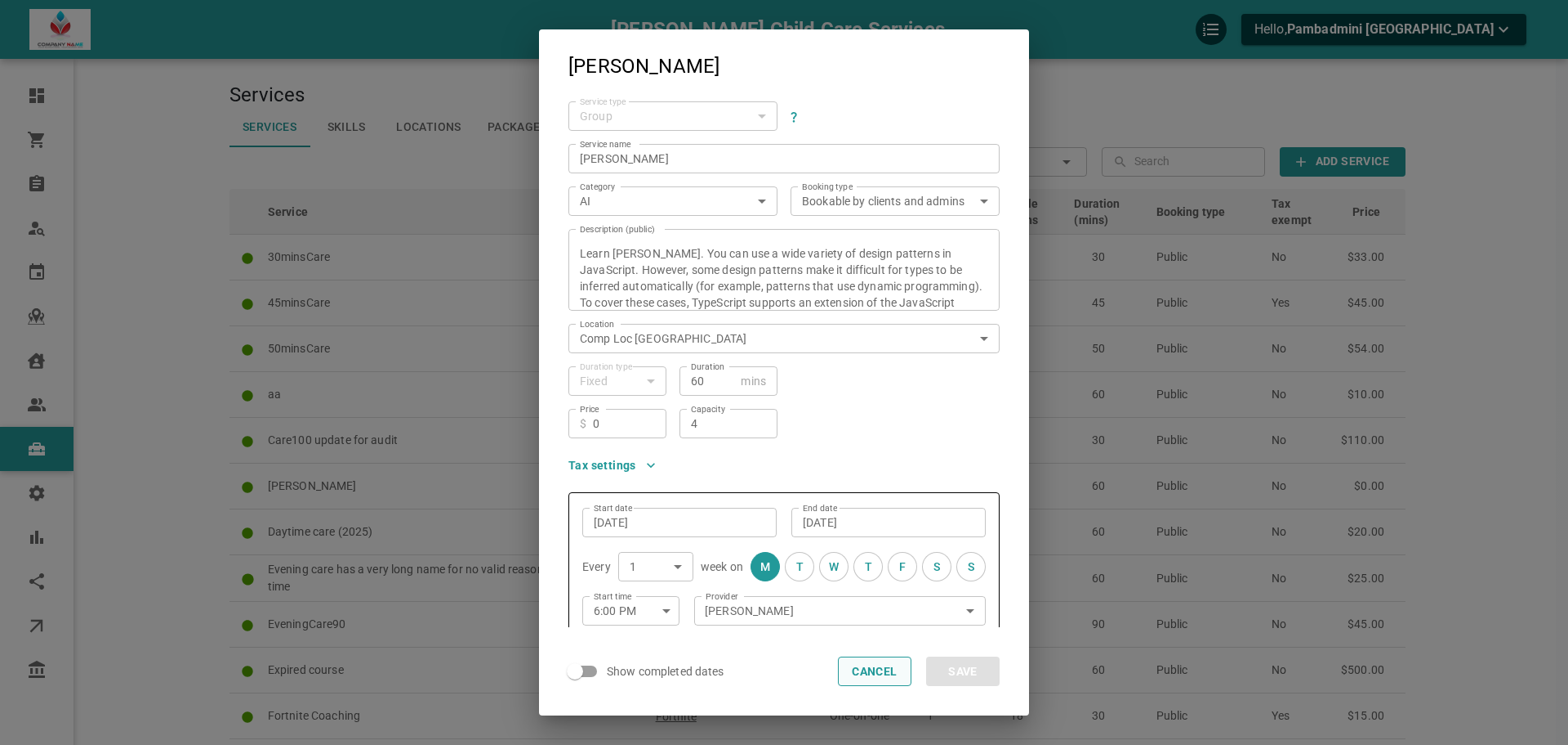
click at [884, 665] on button "Cancel" at bounding box center [875, 670] width 74 height 30
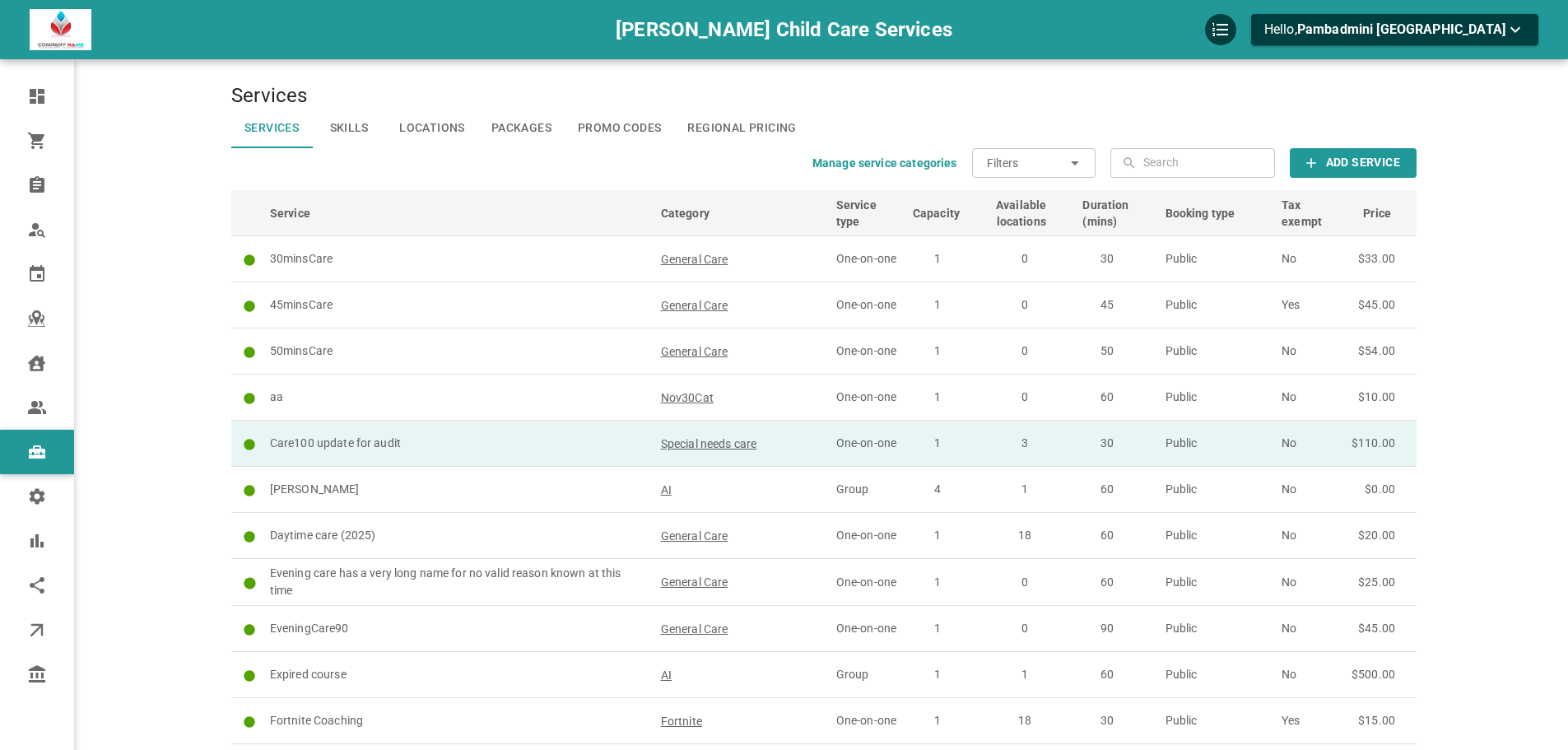
click at [380, 427] on td "Care100 update for audit" at bounding box center [457, 443] width 391 height 46
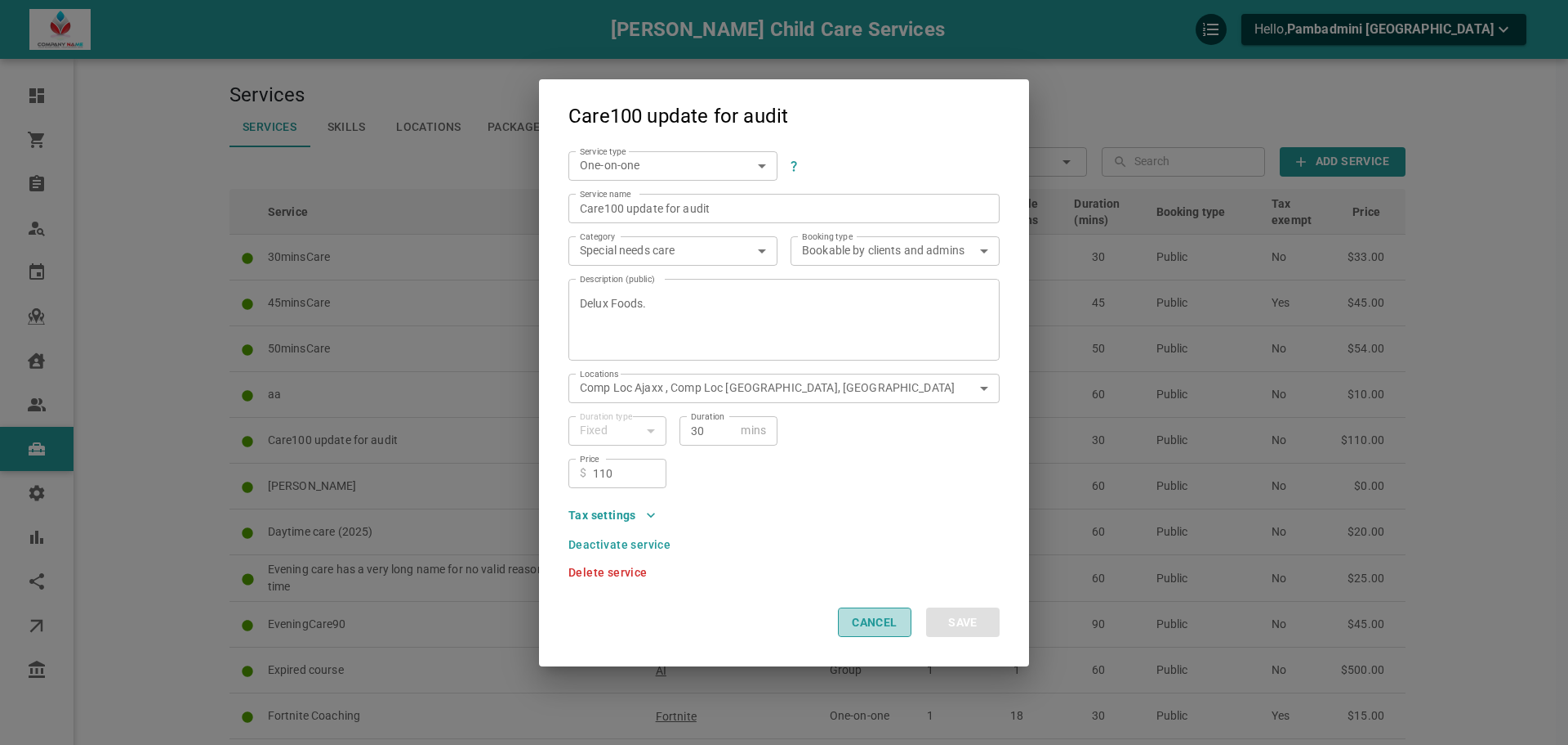
click at [883, 613] on button "Cancel" at bounding box center [875, 622] width 74 height 30
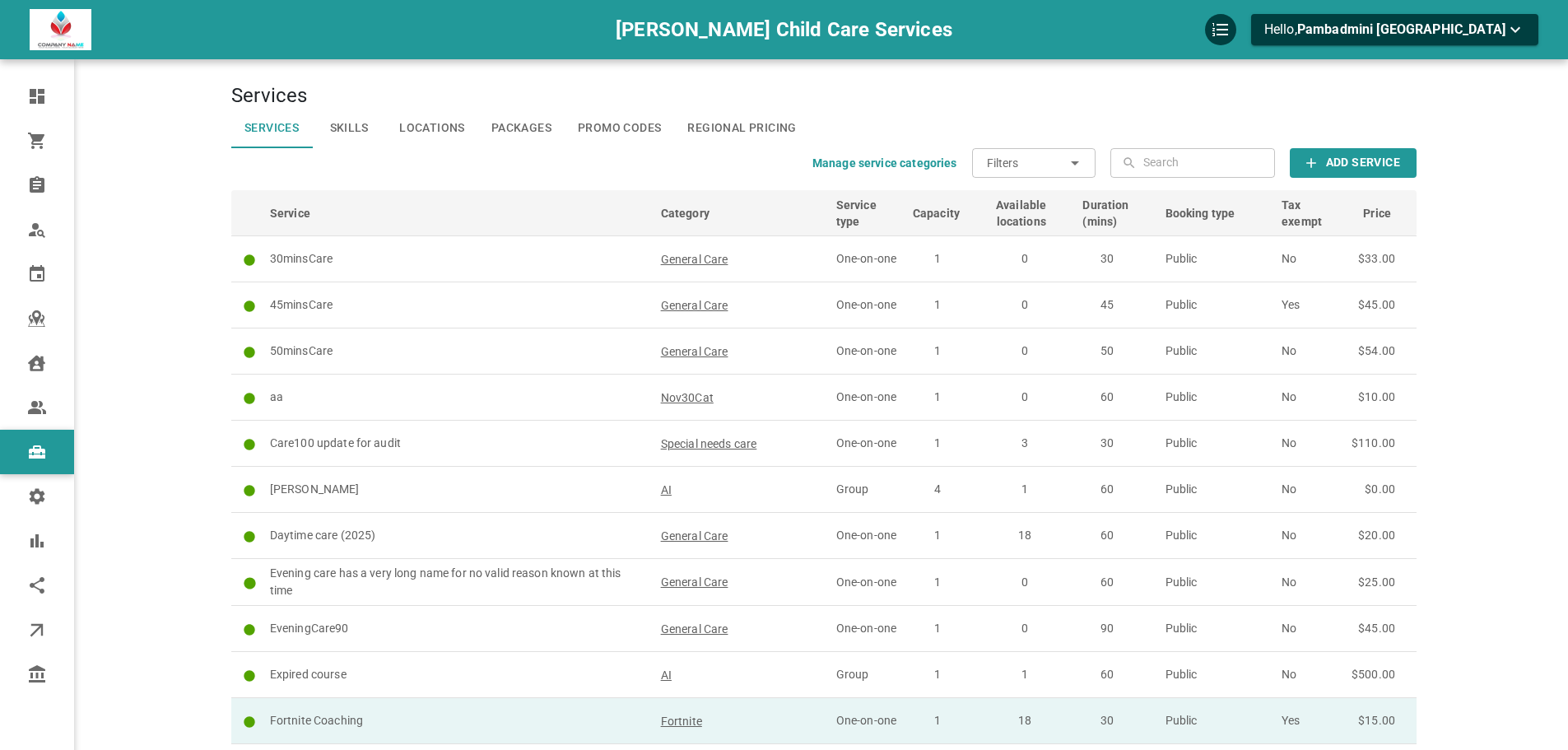
click at [487, 722] on p "Fortnite Coaching" at bounding box center [458, 720] width 376 height 17
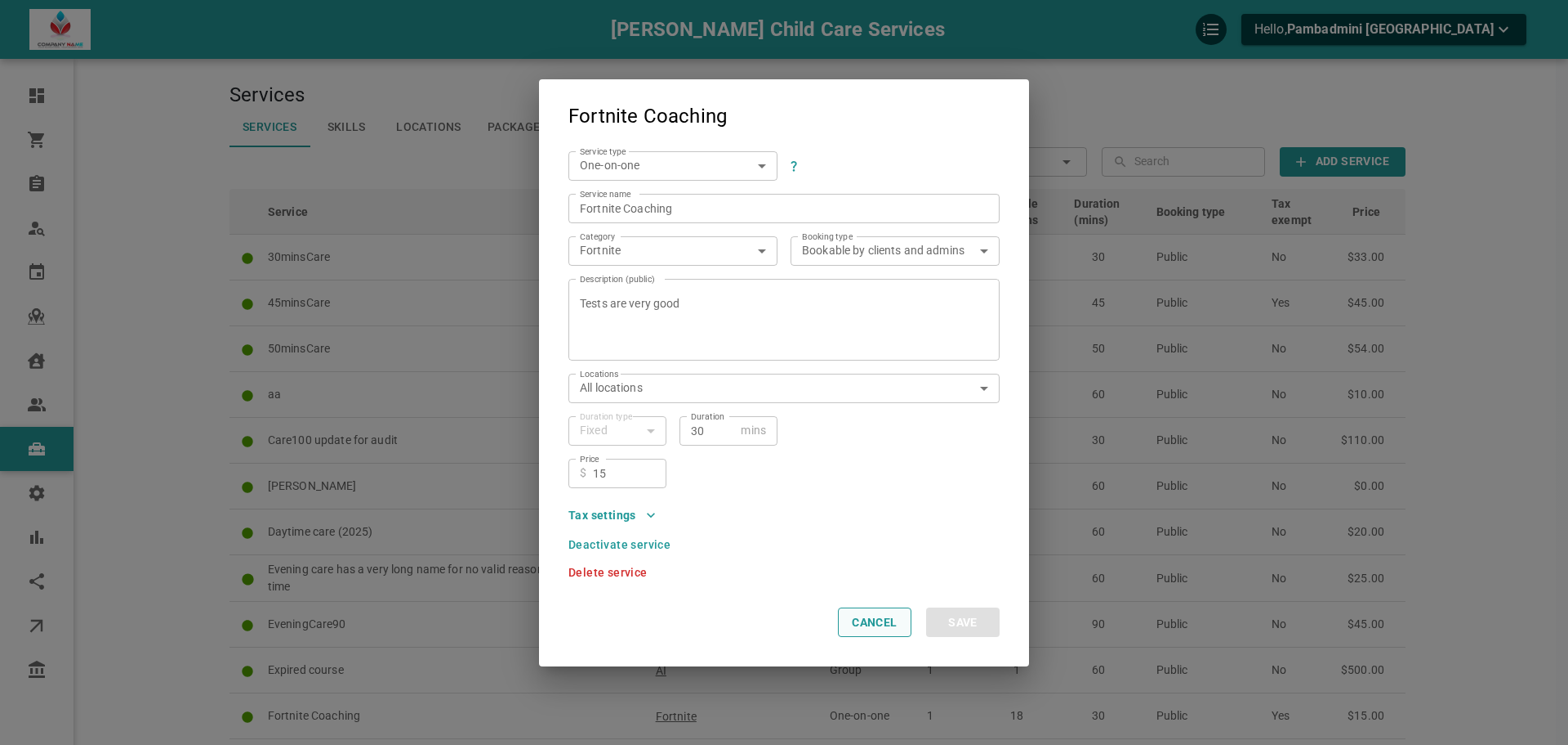
click at [865, 626] on button "Cancel" at bounding box center [875, 622] width 74 height 30
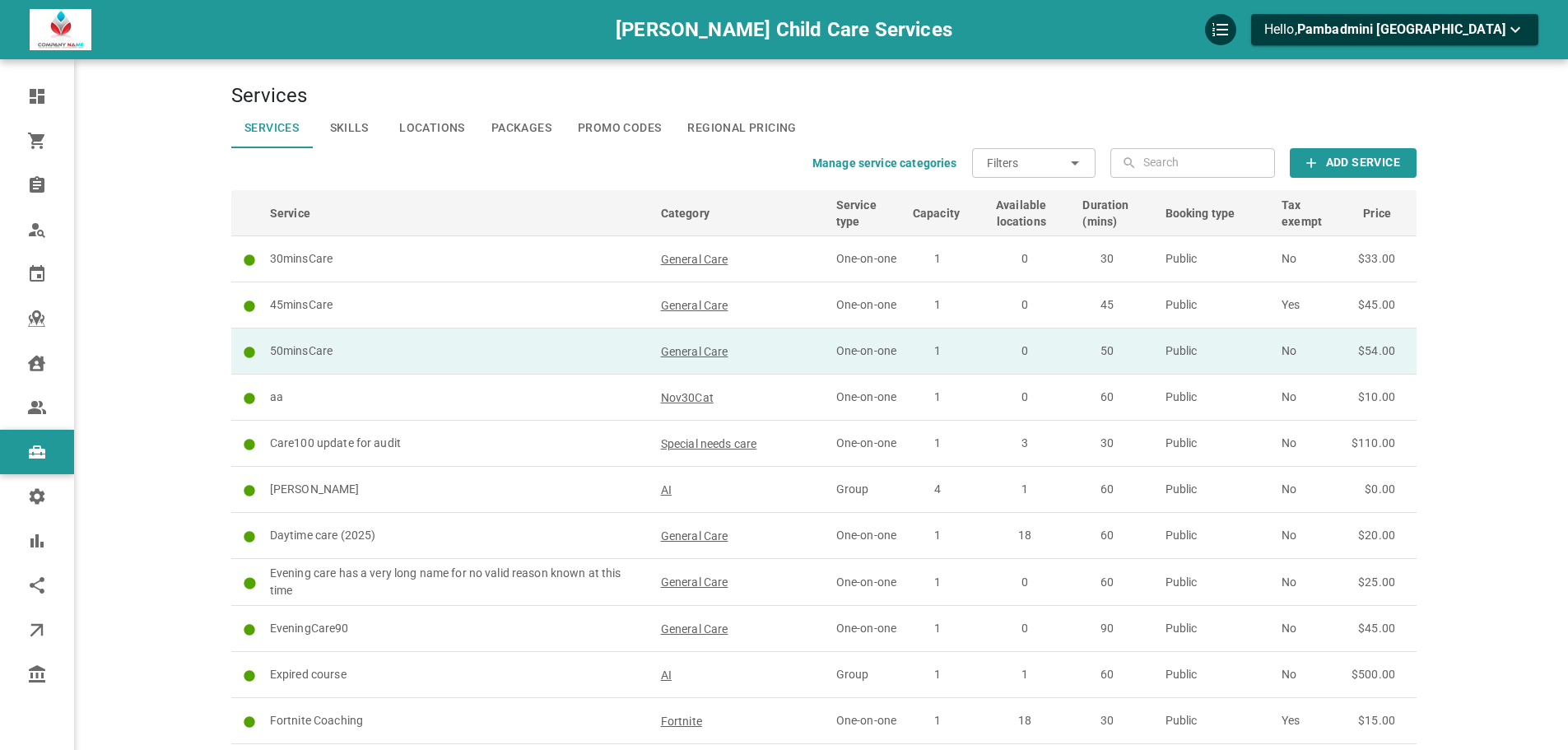
click at [468, 345] on p "50minsCare" at bounding box center [458, 351] width 376 height 17
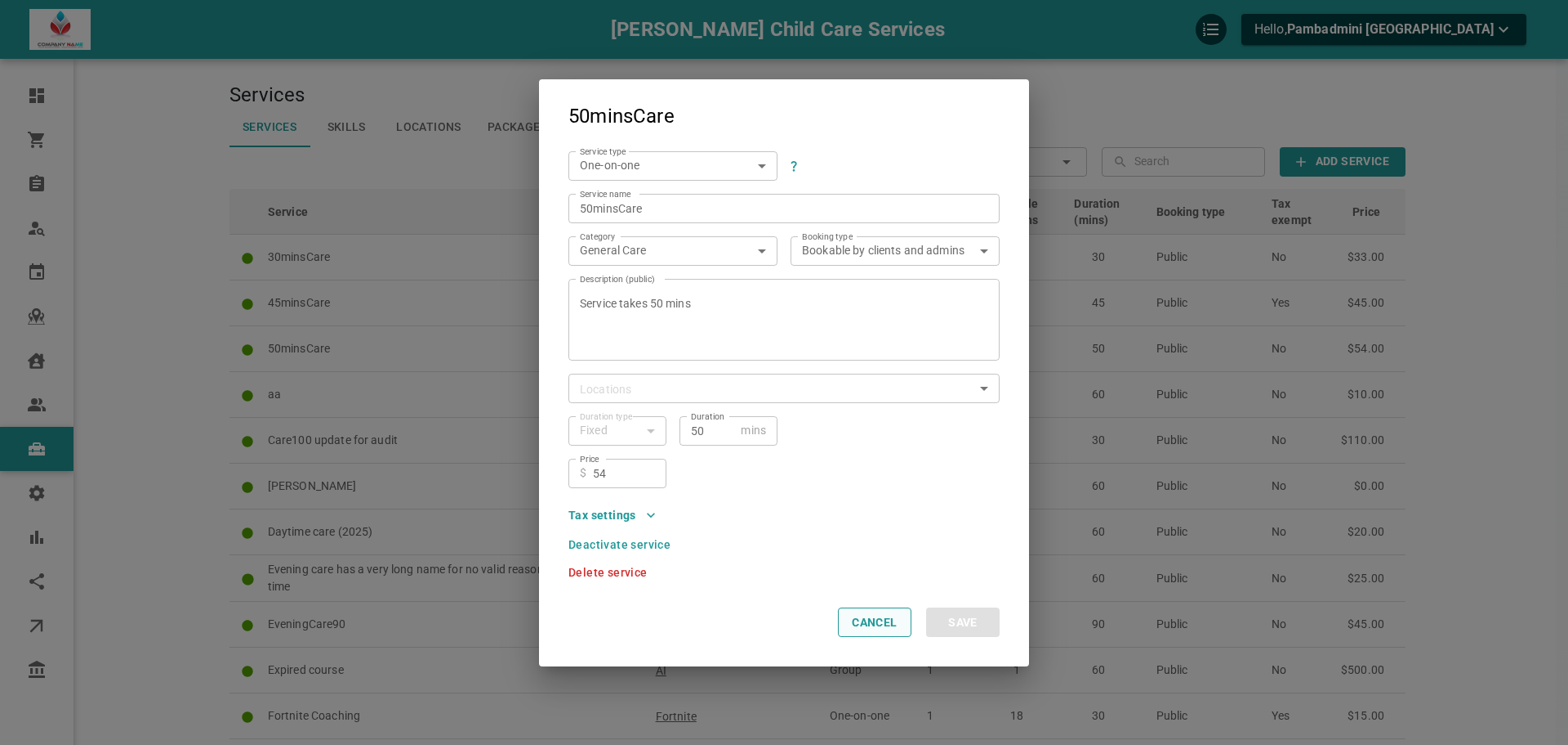
click at [881, 613] on button "Cancel" at bounding box center [875, 622] width 74 height 30
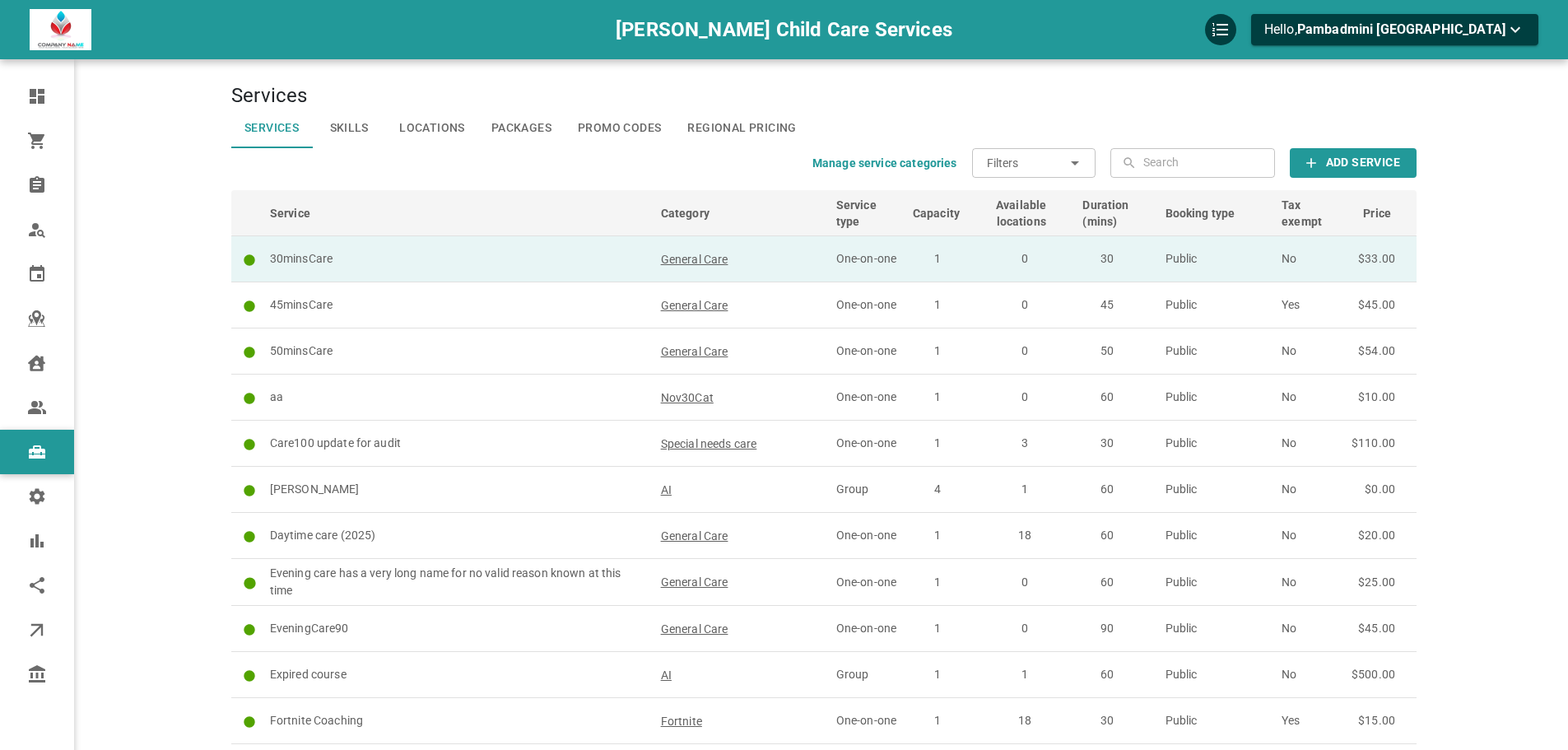
click at [324, 258] on p "30minsCare" at bounding box center [458, 258] width 376 height 17
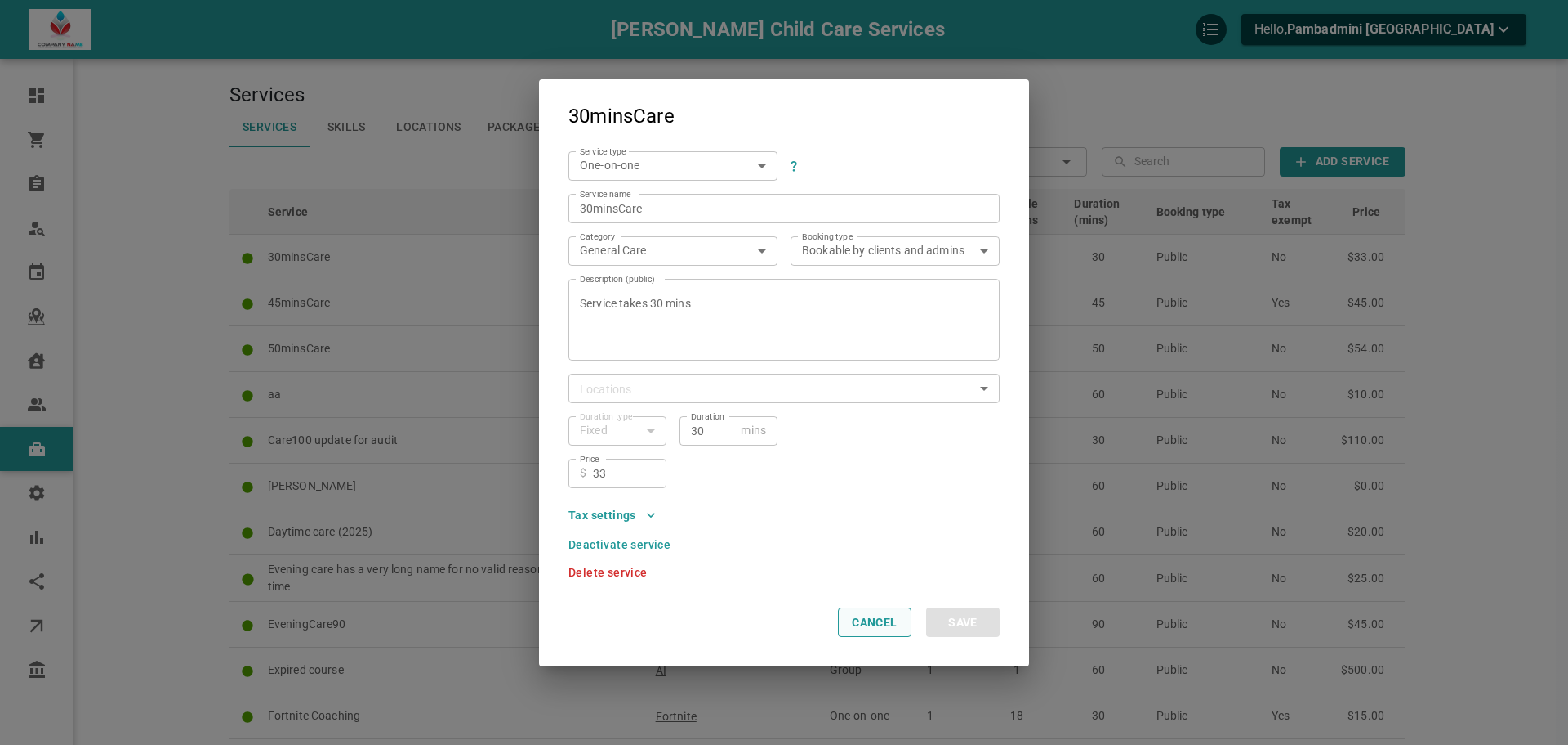
click at [849, 615] on button "Cancel" at bounding box center [875, 622] width 74 height 30
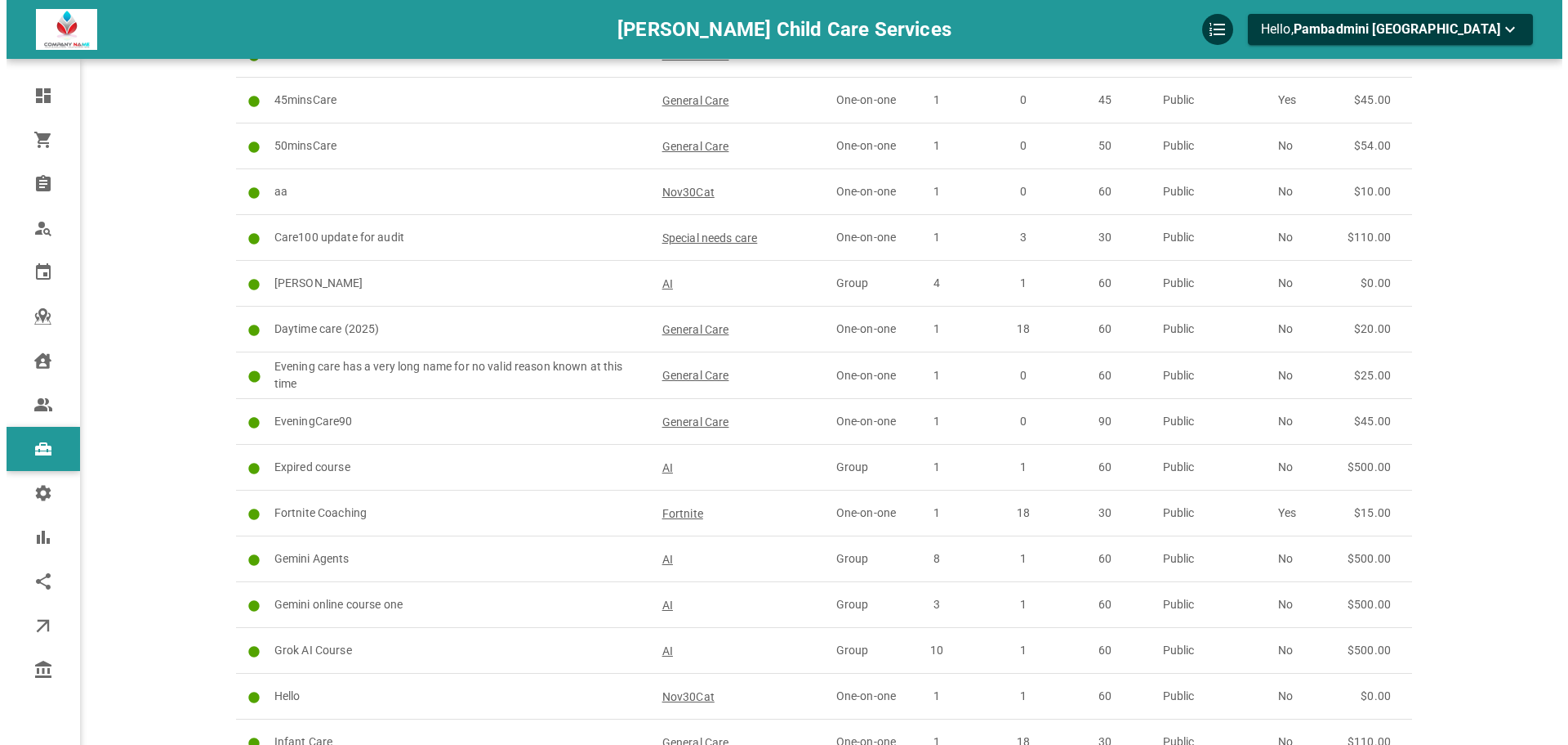
scroll to position [245, 0]
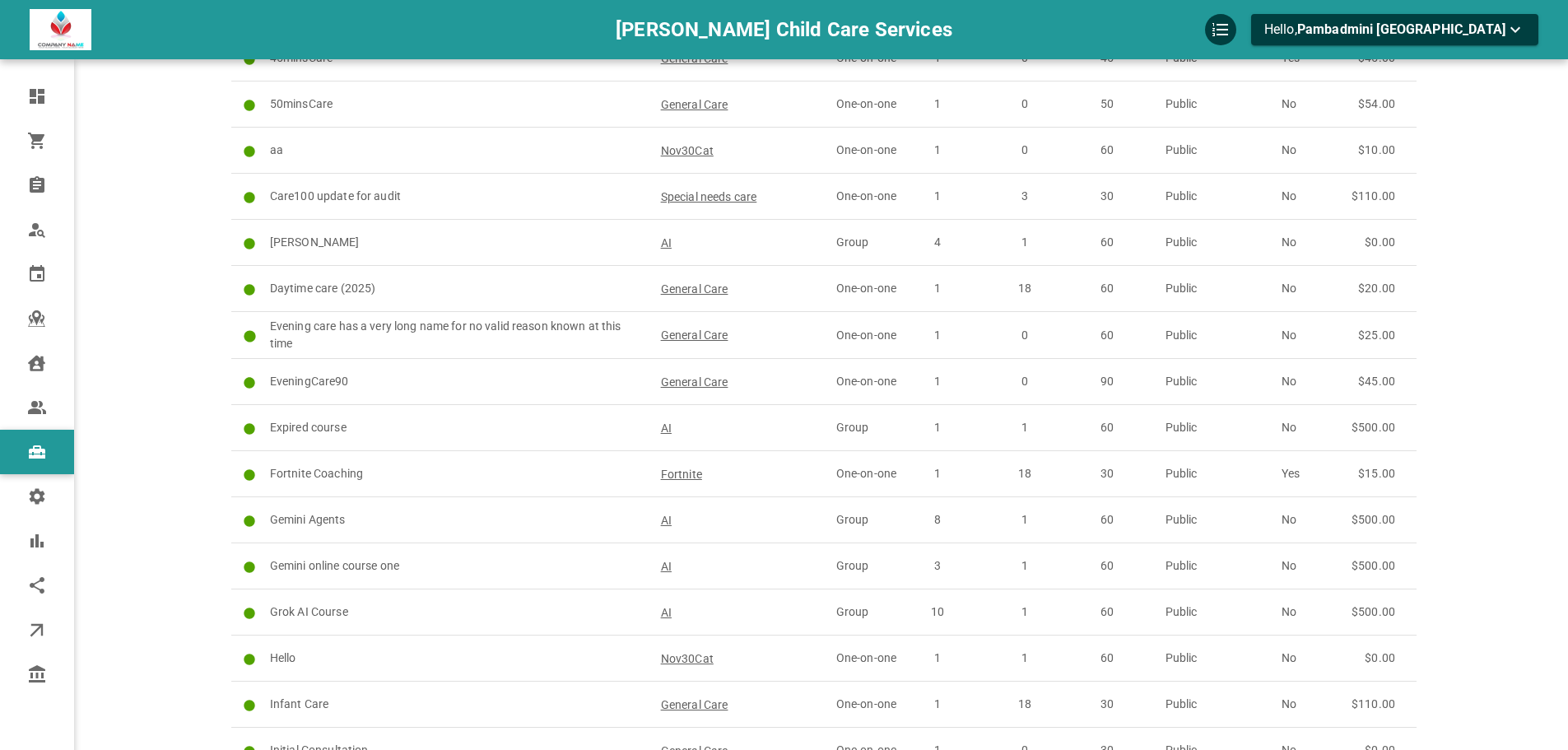
click at [546, 497] on td "Gemini Agents" at bounding box center [457, 520] width 391 height 46
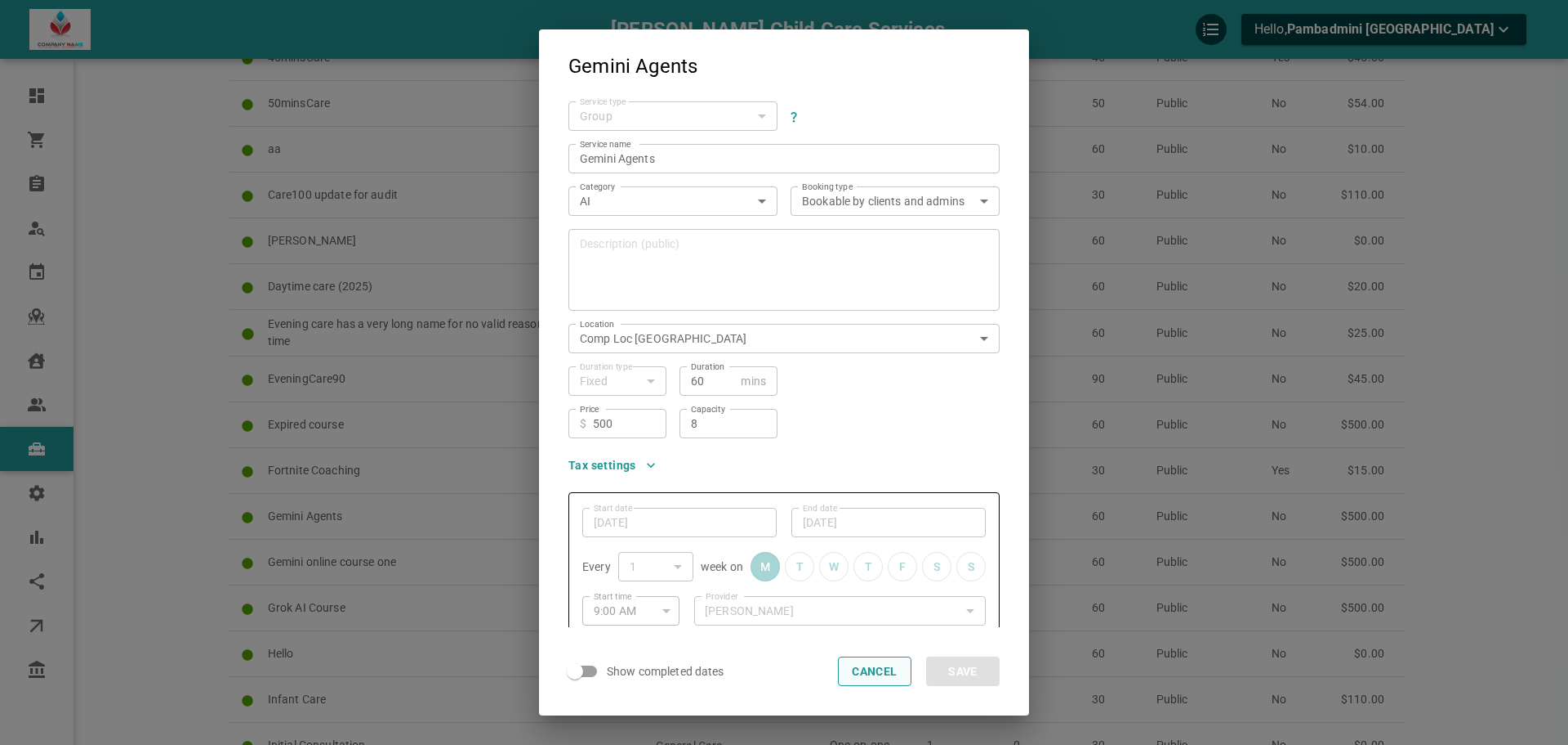
click at [869, 667] on button "Cancel" at bounding box center [875, 670] width 74 height 30
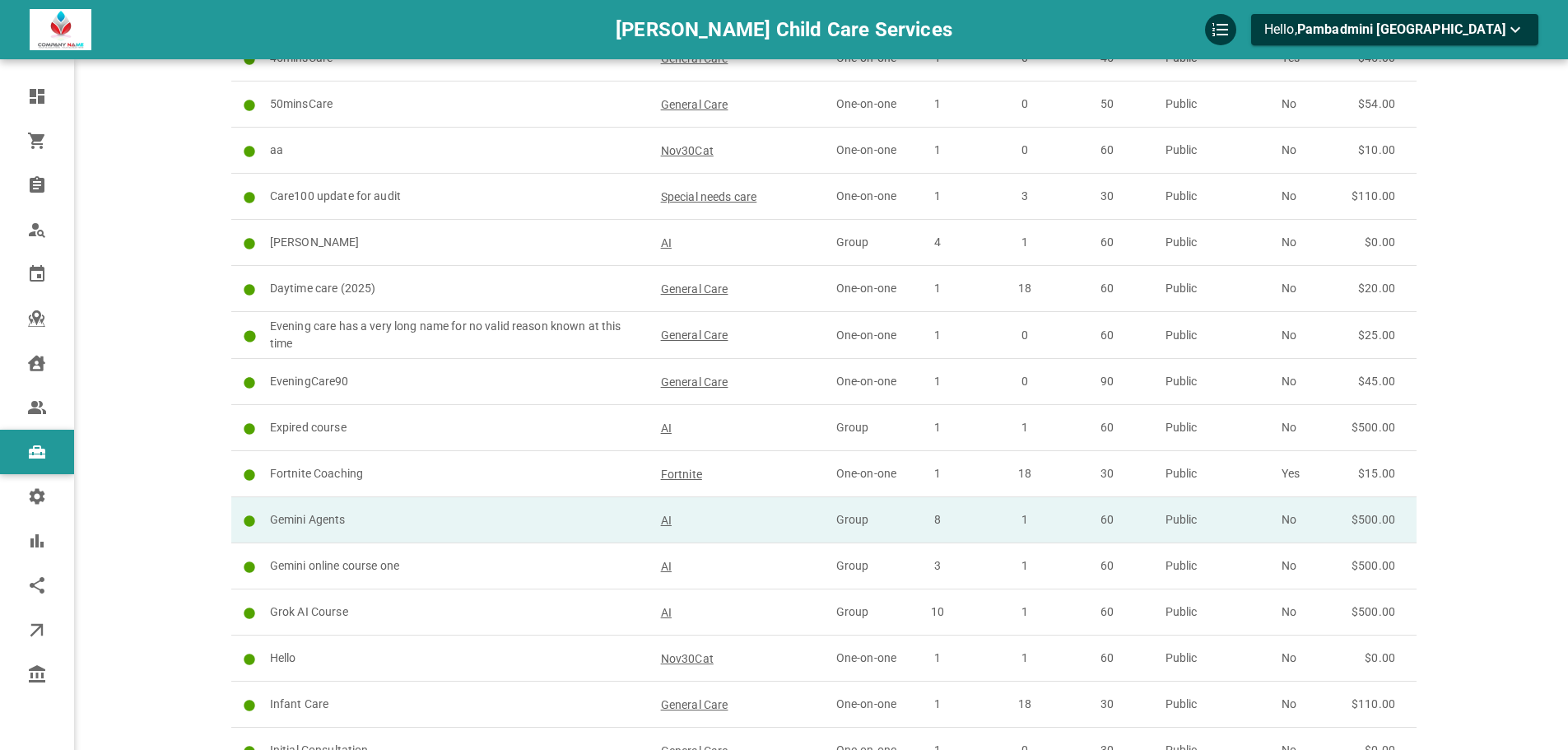
click at [434, 514] on p "Gemini Agents" at bounding box center [458, 519] width 376 height 17
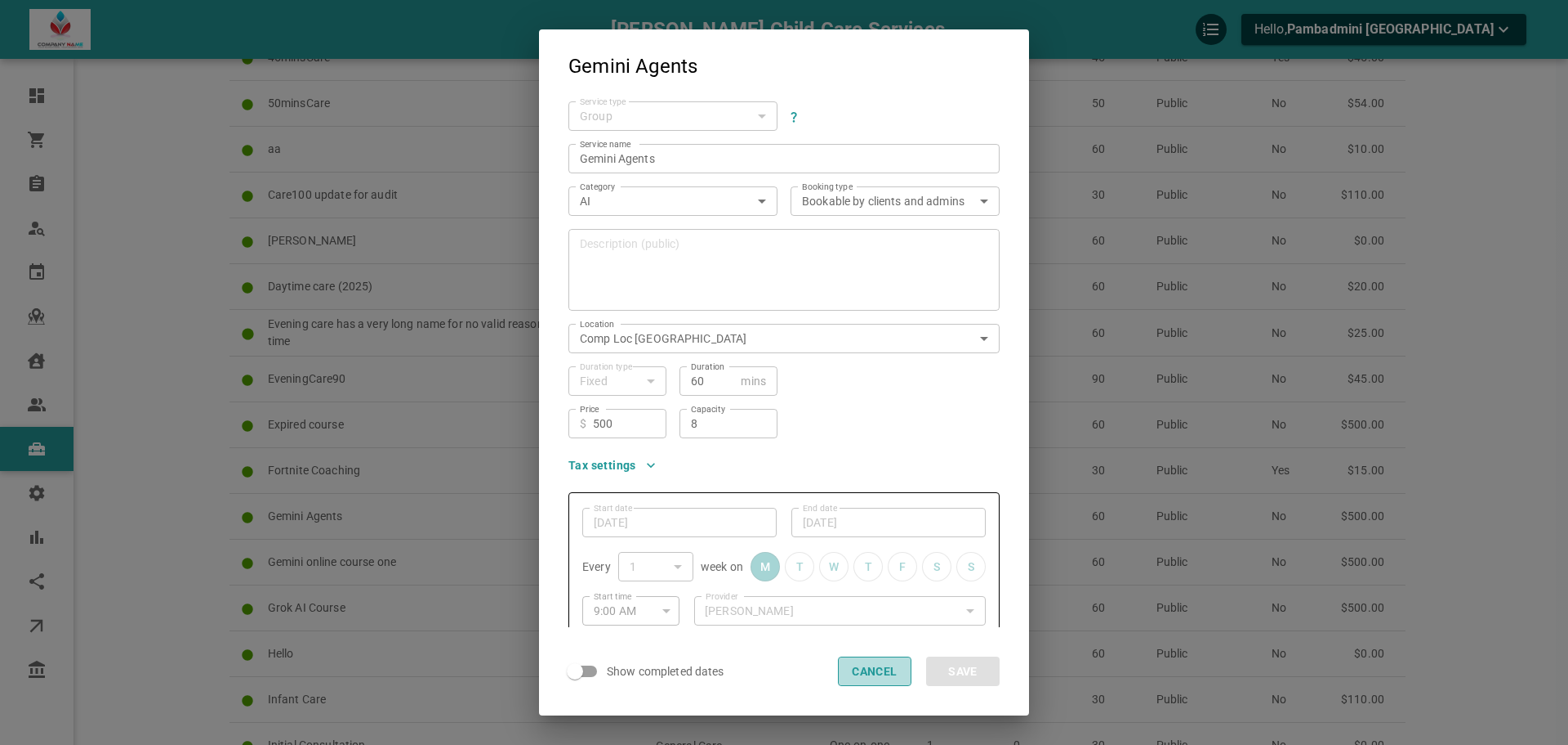
click at [892, 678] on button "Cancel" at bounding box center [875, 670] width 74 height 30
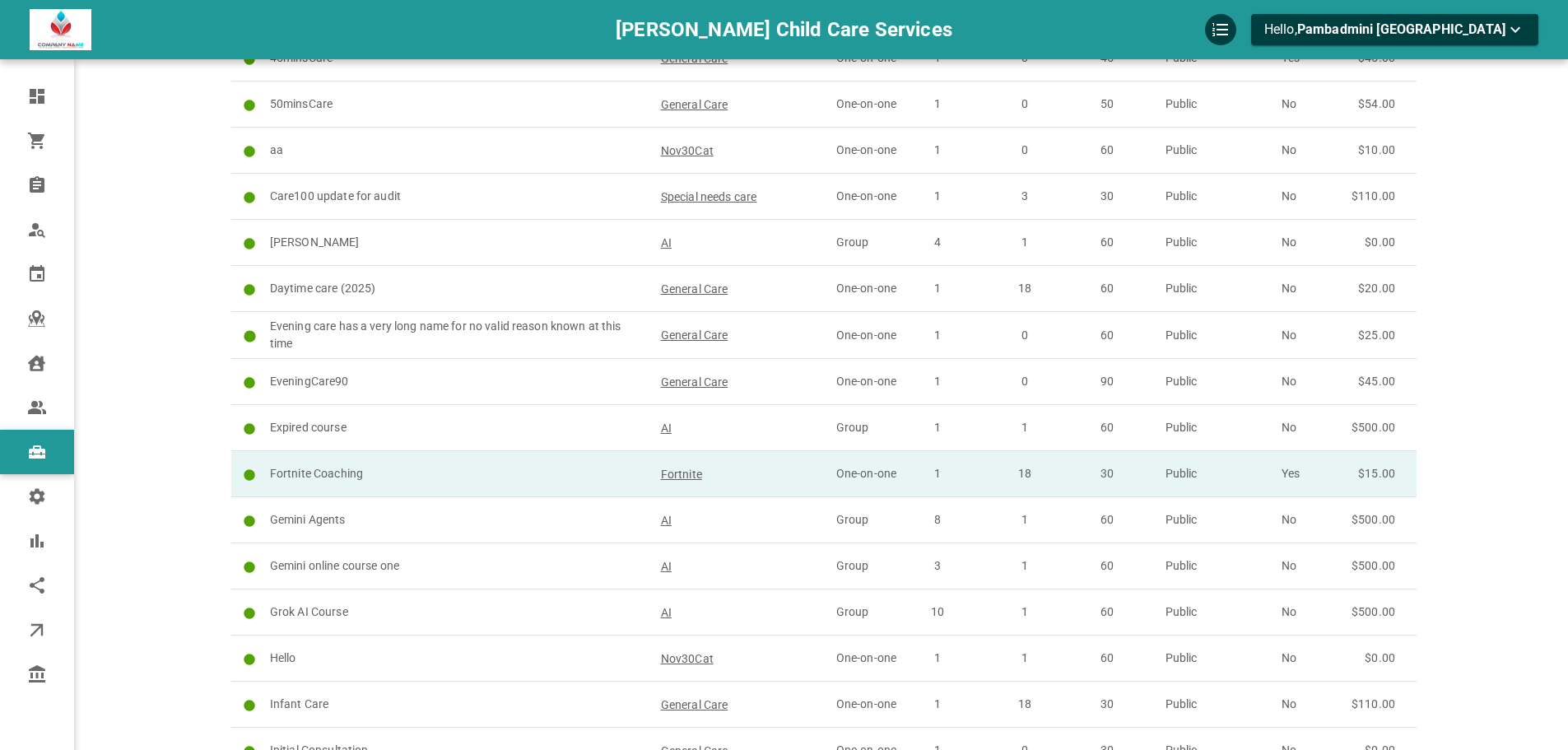
click at [467, 469] on p "Fortnite Coaching" at bounding box center [458, 473] width 376 height 17
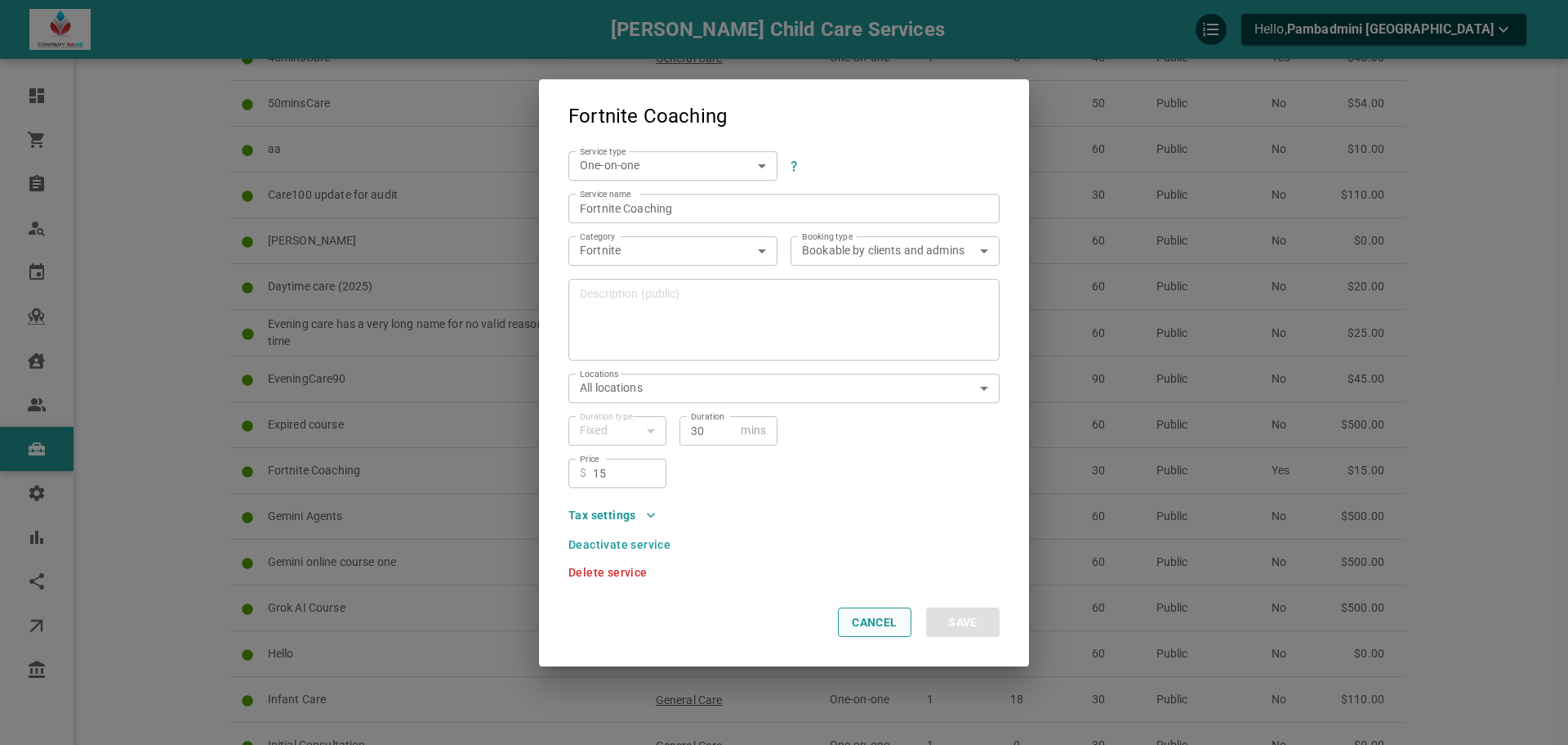
click at [871, 617] on button "Cancel" at bounding box center [875, 622] width 74 height 30
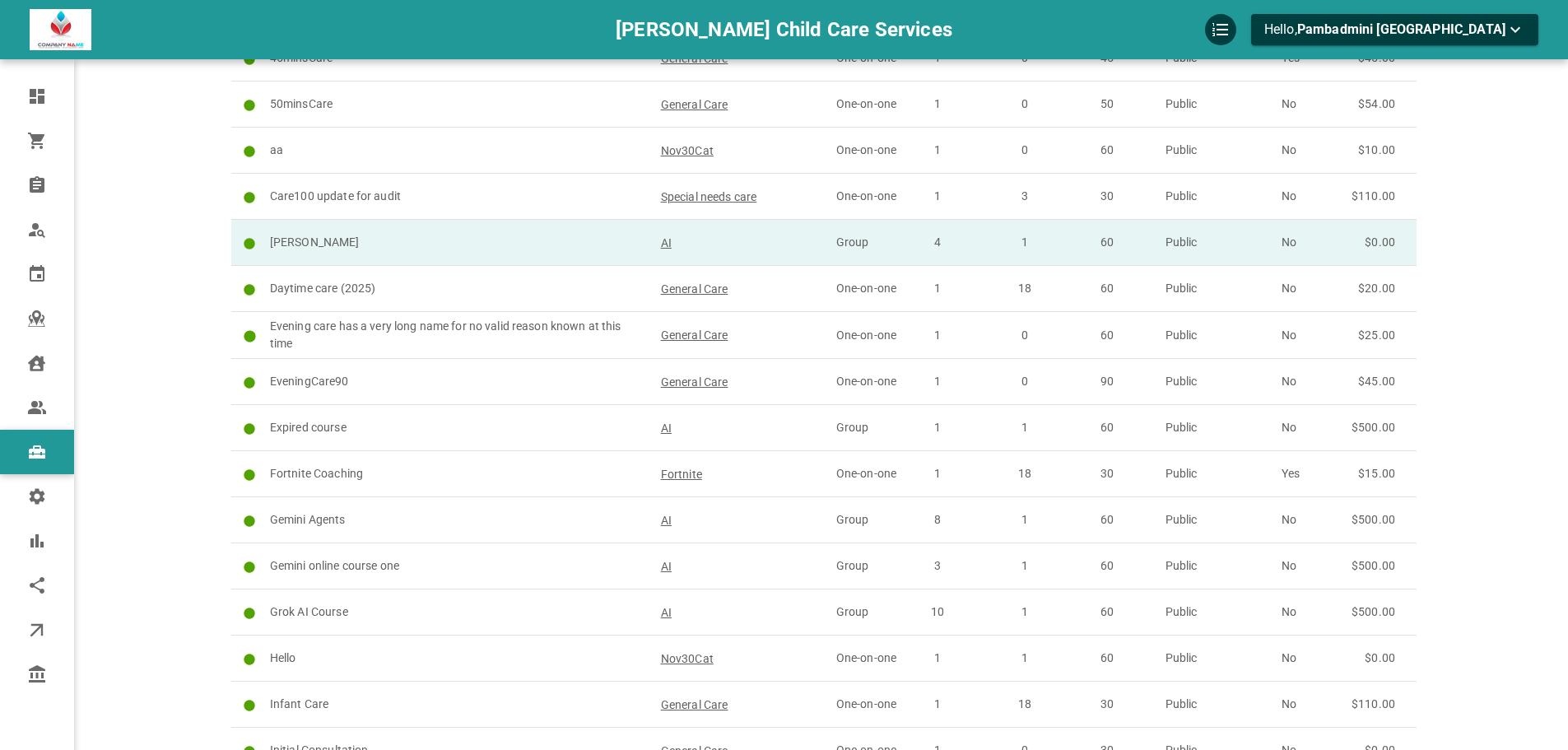
click at [380, 234] on p "[PERSON_NAME]" at bounding box center [458, 242] width 376 height 17
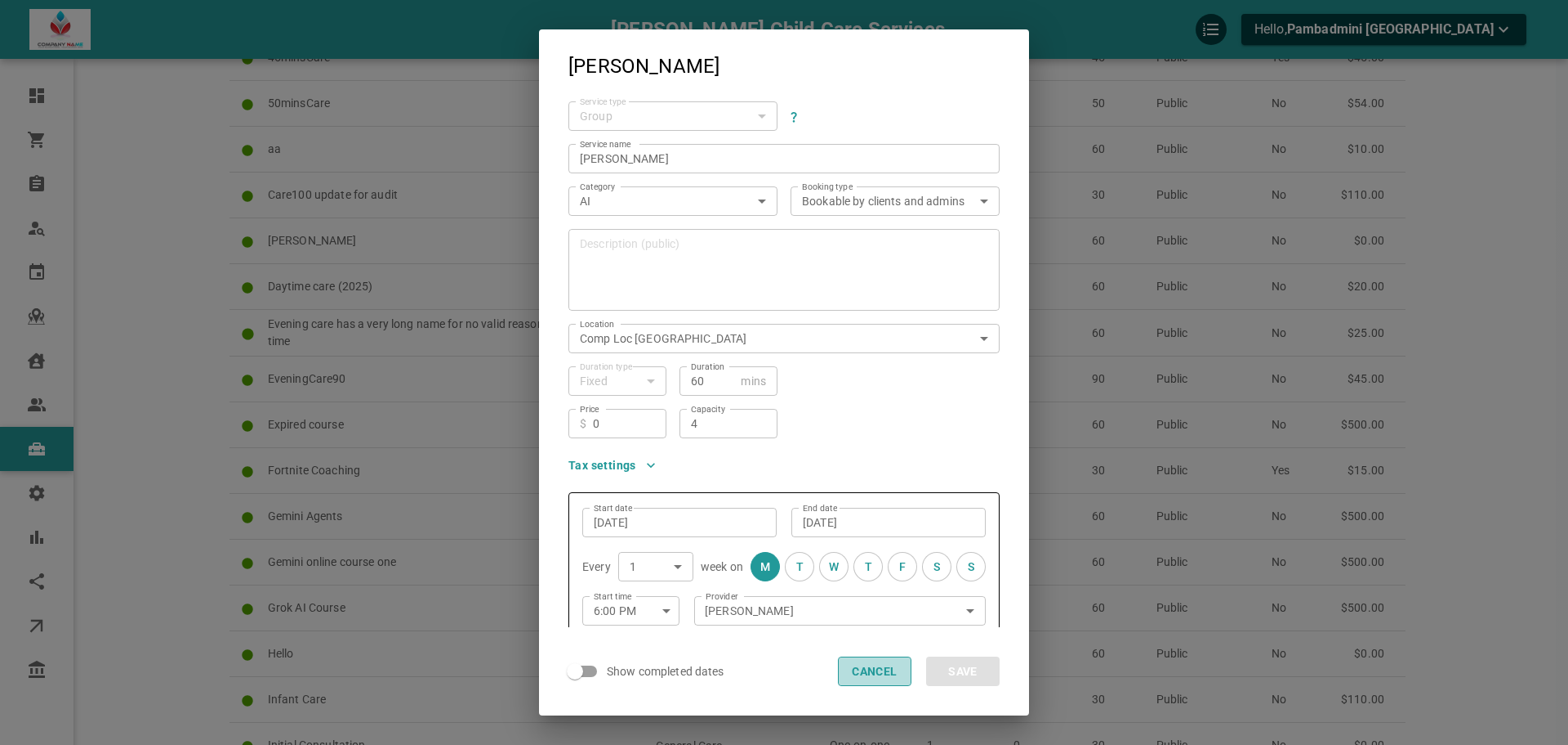
click at [888, 670] on button "Cancel" at bounding box center [875, 670] width 74 height 30
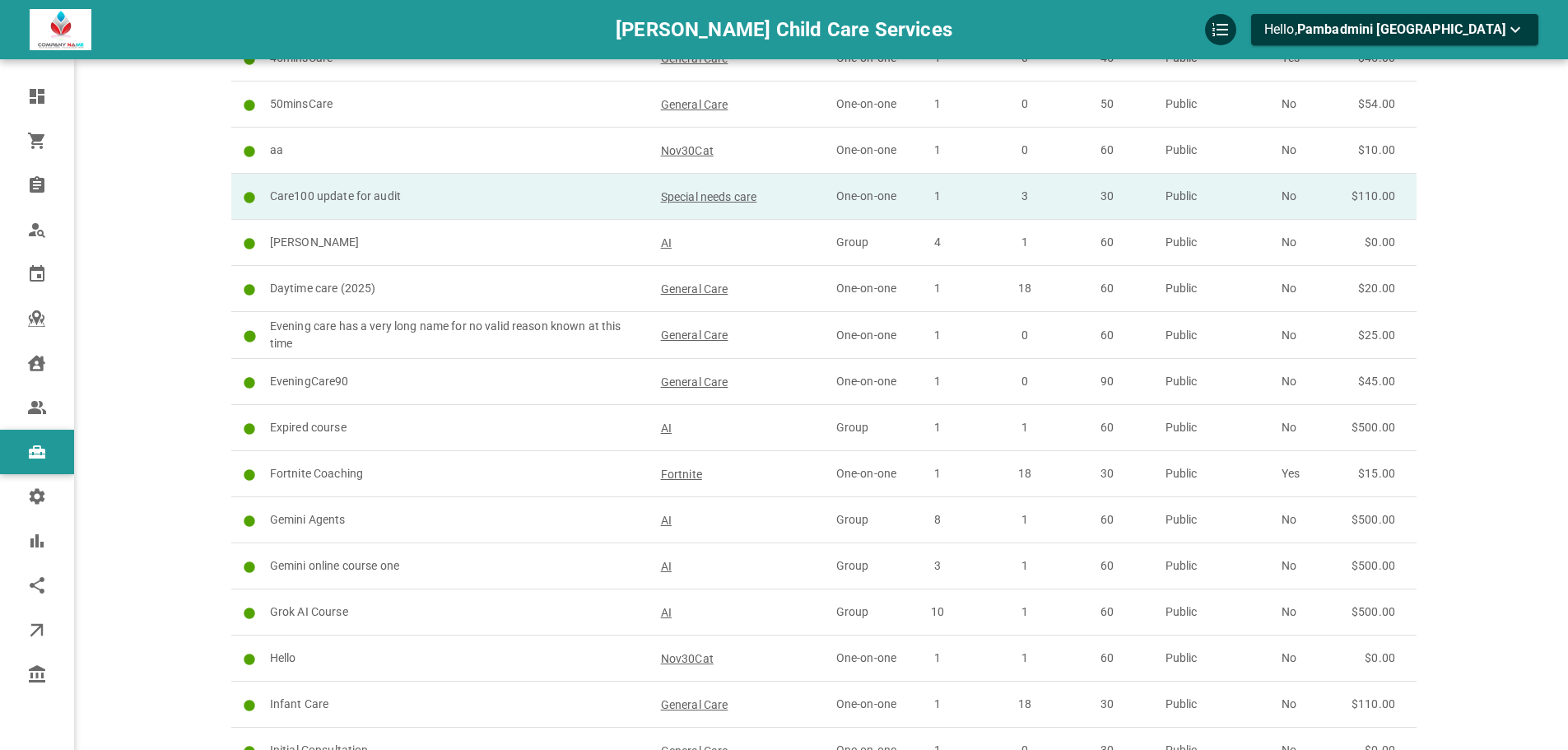
click at [418, 198] on p "Care100 update for audit" at bounding box center [458, 196] width 376 height 17
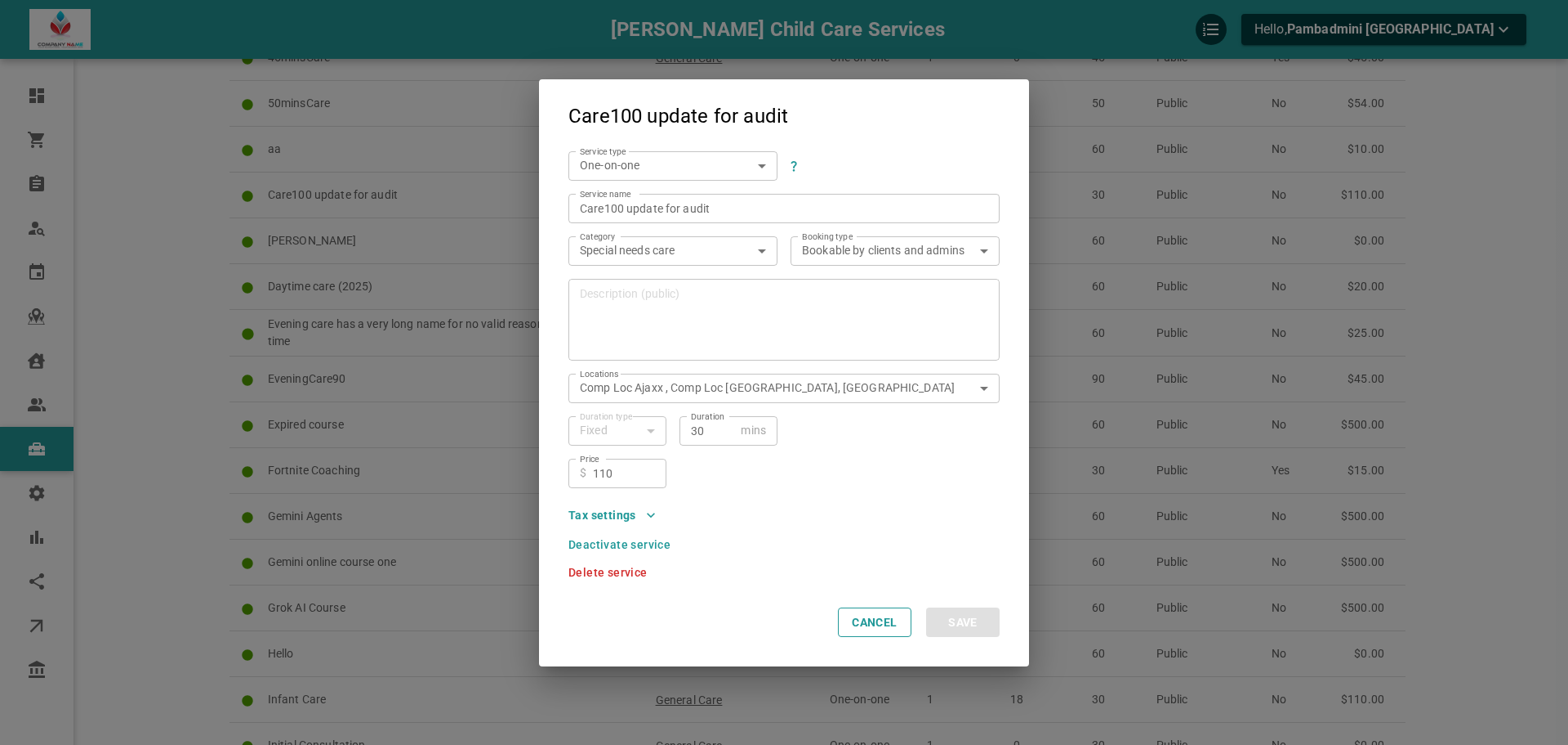
click at [963, 84] on h2 "Care100 update for audit" at bounding box center [784, 109] width 490 height 59
click at [978, 87] on h2 "Care100 update for audit" at bounding box center [784, 109] width 490 height 59
click at [929, 102] on h2 "Care100 update for audit" at bounding box center [784, 109] width 490 height 59
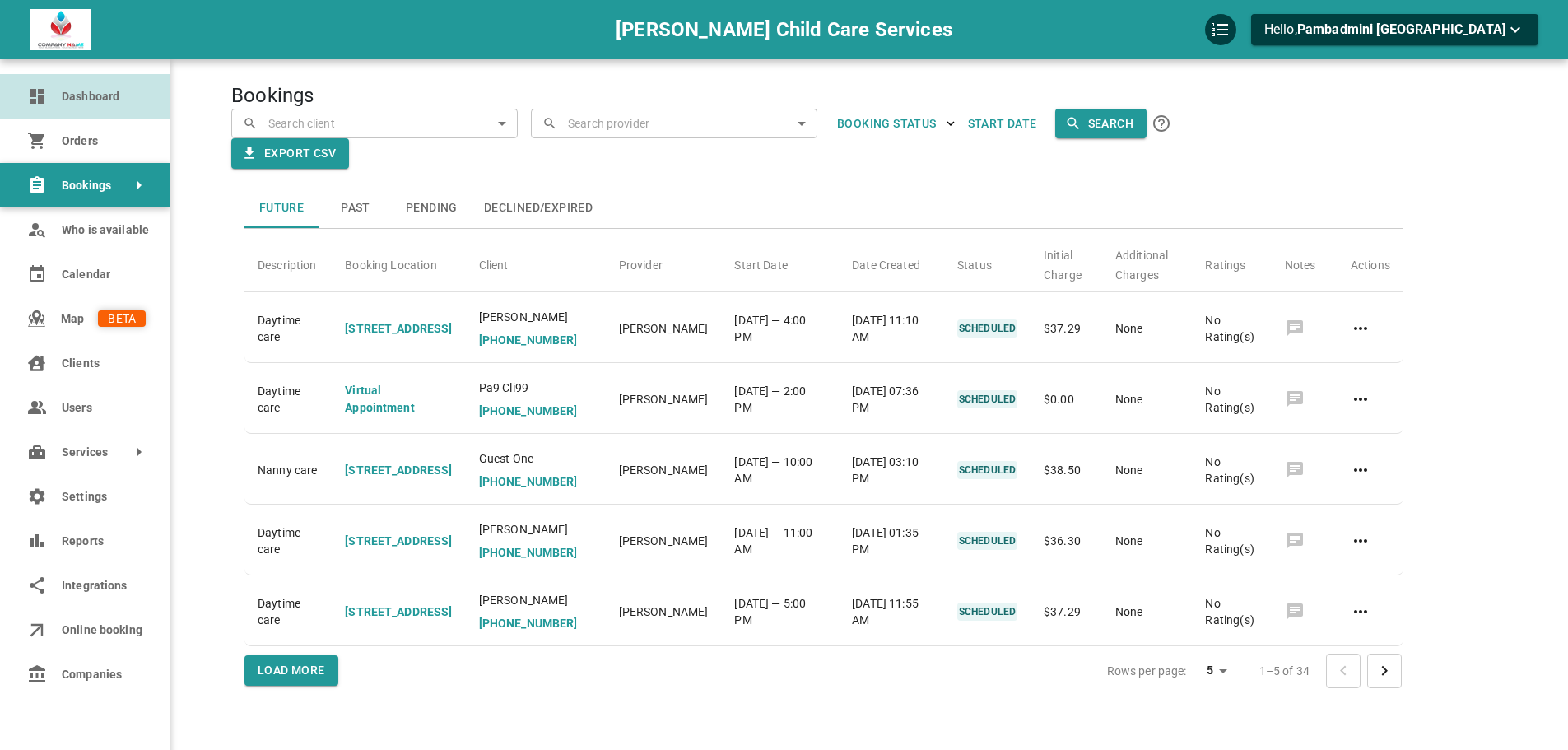
drag, startPoint x: 62, startPoint y: 88, endPoint x: 75, endPoint y: 81, distance: 14.8
click at [62, 87] on link "Dashboard" at bounding box center [85, 96] width 170 height 44
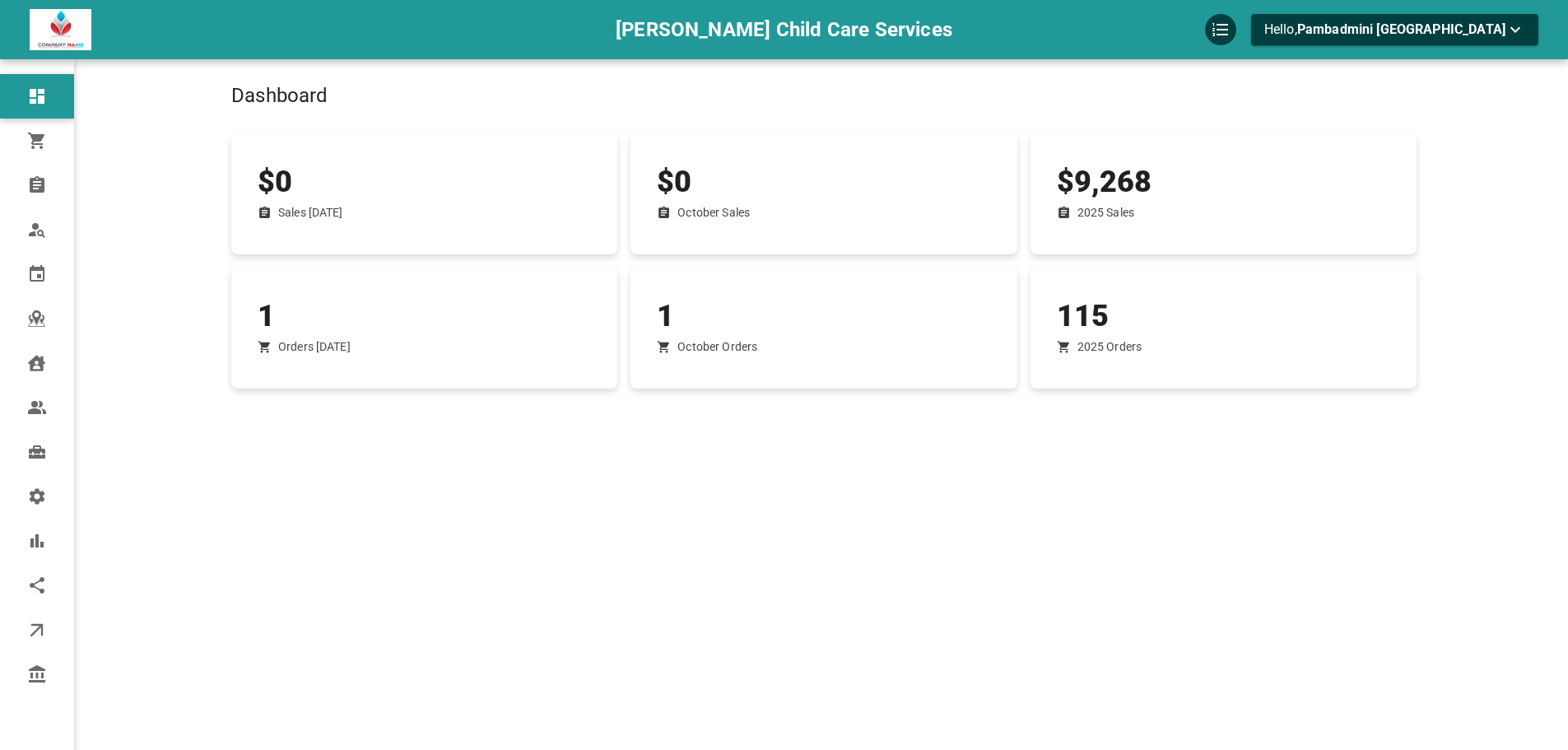
click at [455, 58] on div "[PERSON_NAME] Child Care Services Hello, Pambadmini [GEOGRAPHIC_DATA]" at bounding box center [784, 30] width 1568 height 60
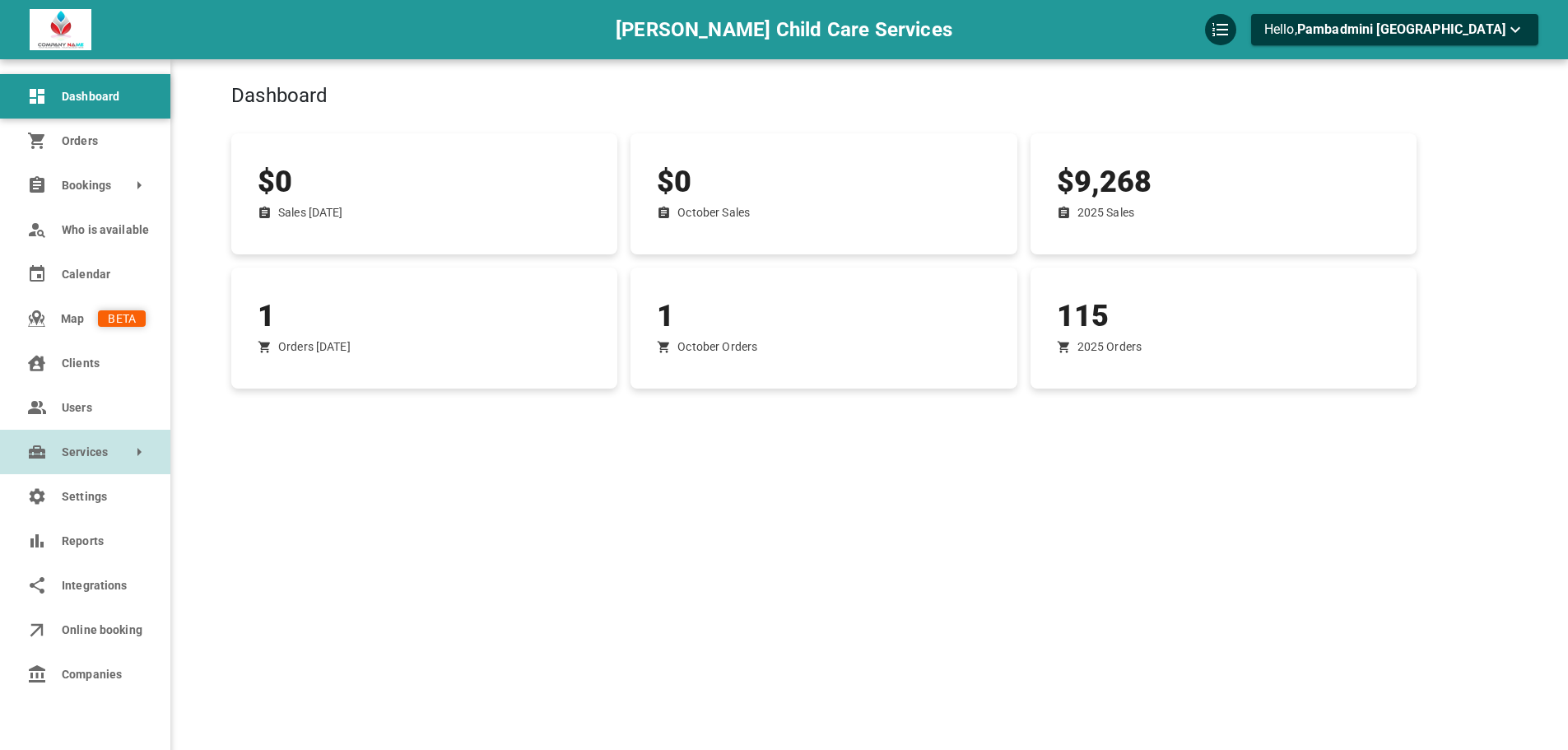
click at [69, 439] on link "Services" at bounding box center [85, 451] width 170 height 44
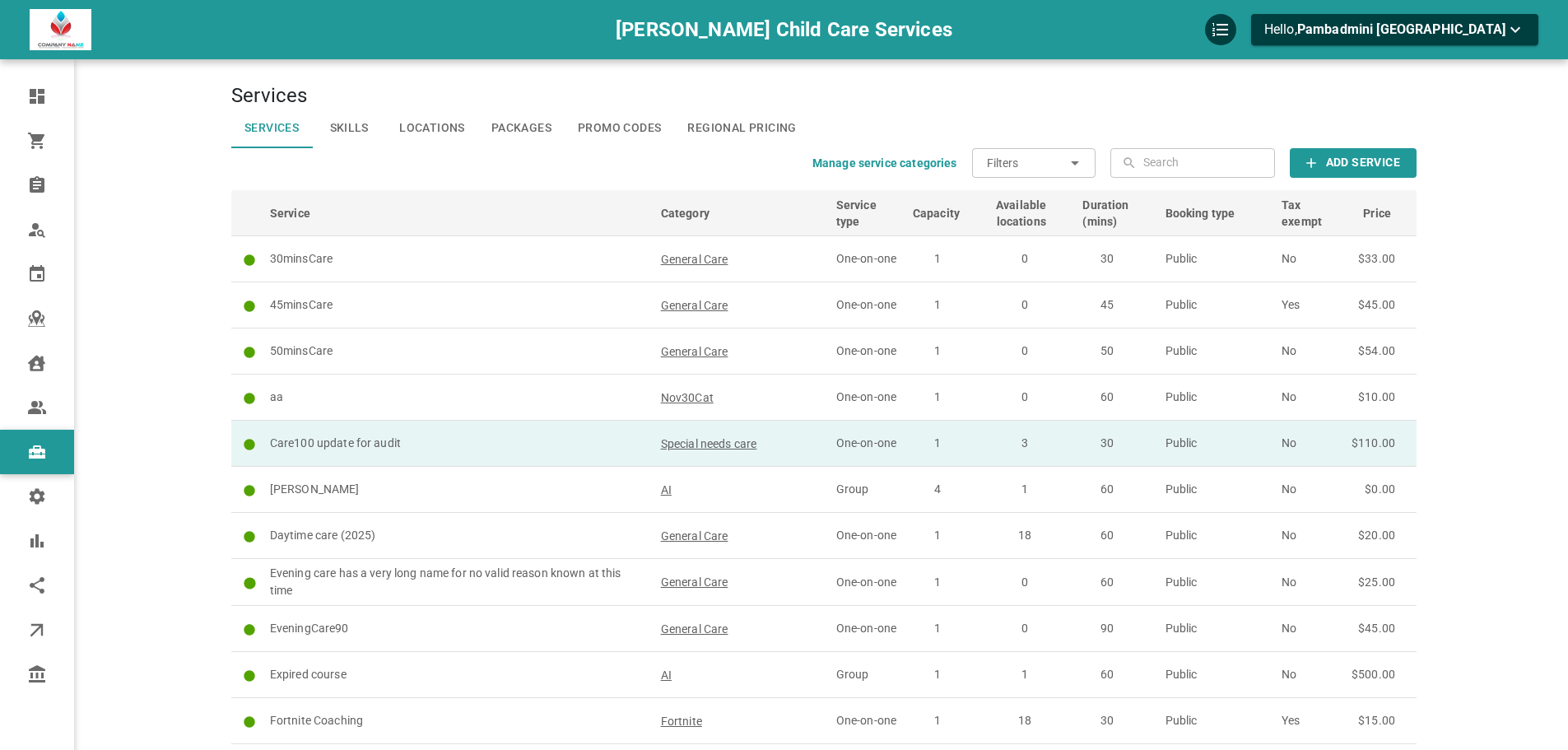
click at [420, 439] on p "Care100 update for audit" at bounding box center [458, 443] width 376 height 17
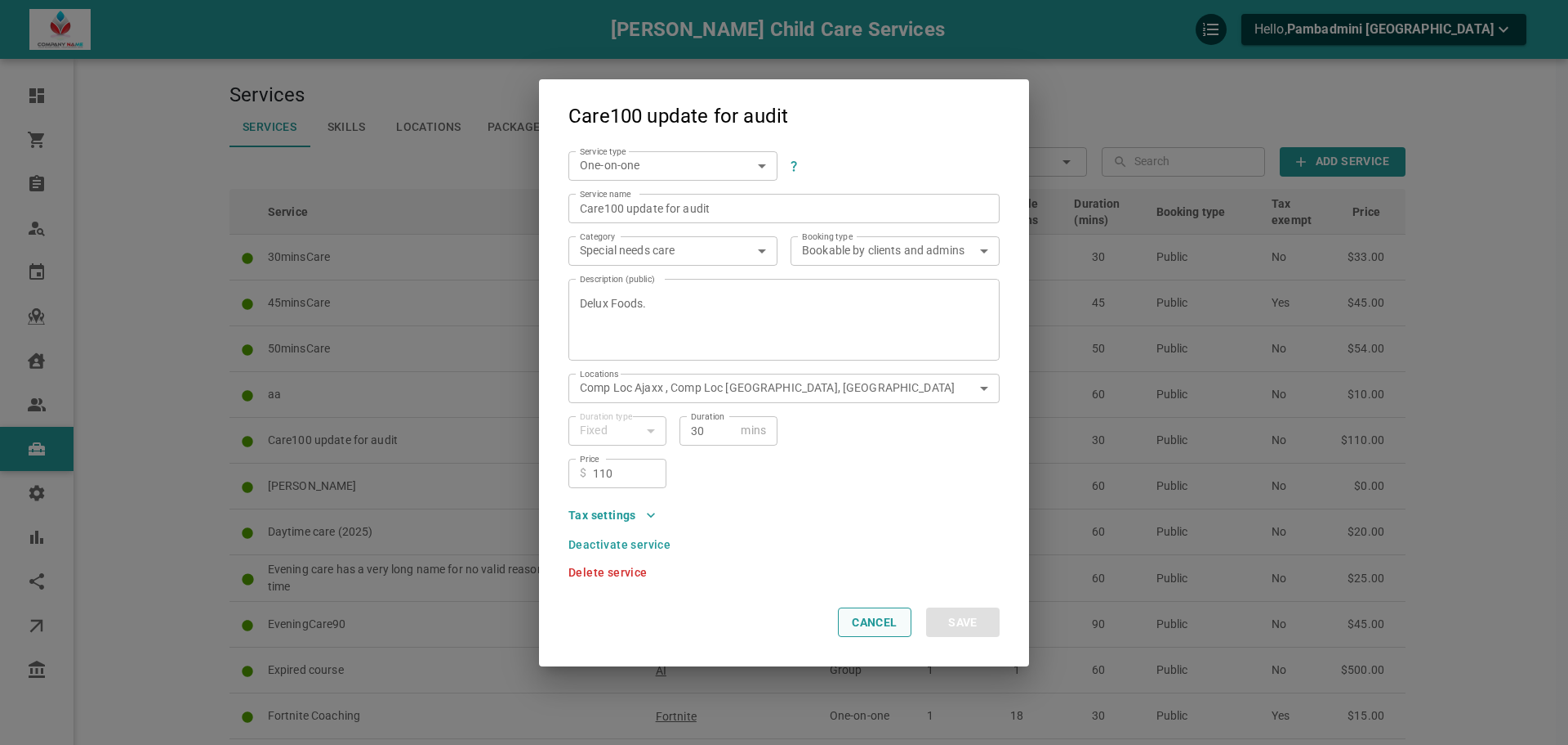
click at [877, 618] on button "Cancel" at bounding box center [875, 622] width 74 height 30
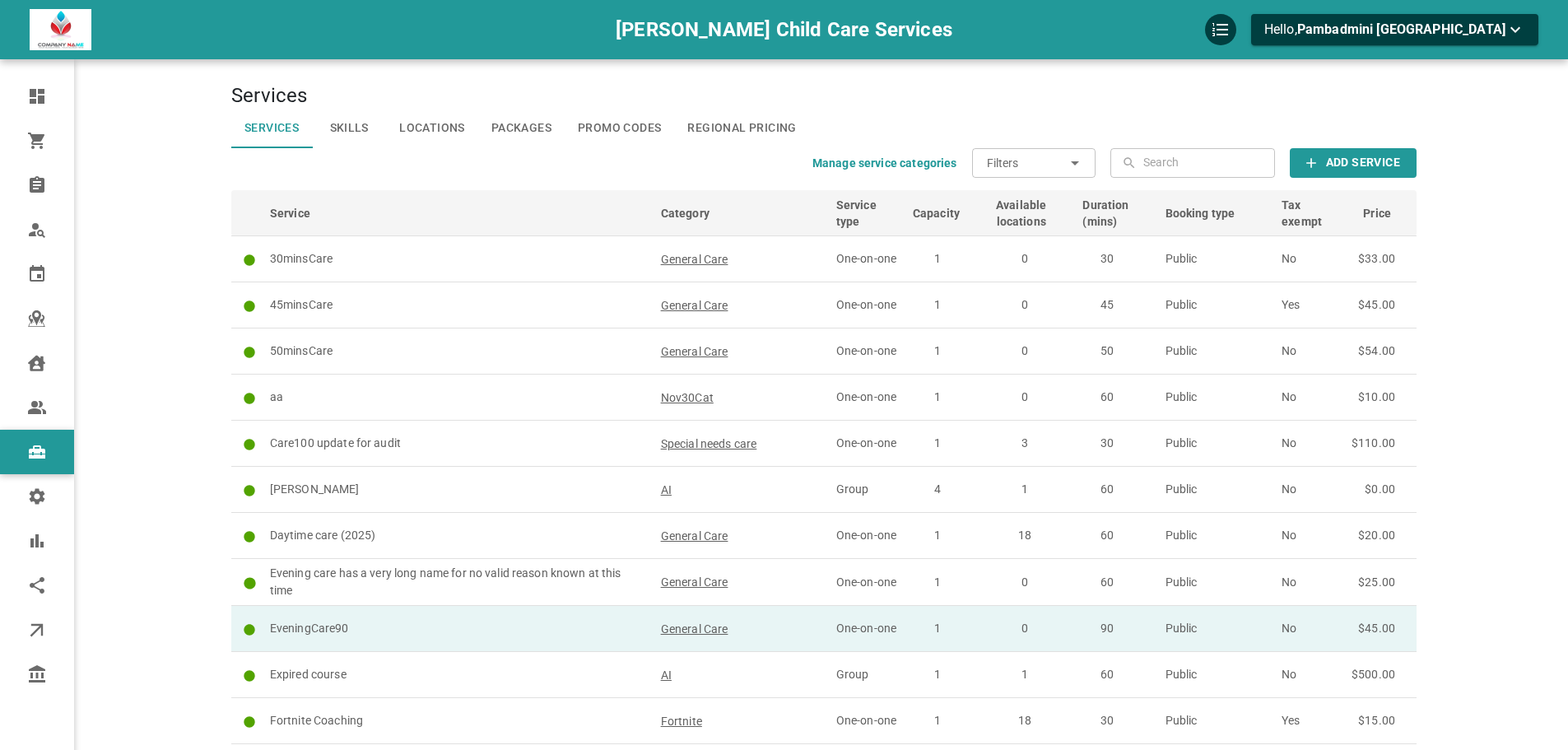
drag, startPoint x: 0, startPoint y: 0, endPoint x: 409, endPoint y: 636, distance: 756.2
click at [409, 636] on p "EveningCare90" at bounding box center [458, 628] width 376 height 17
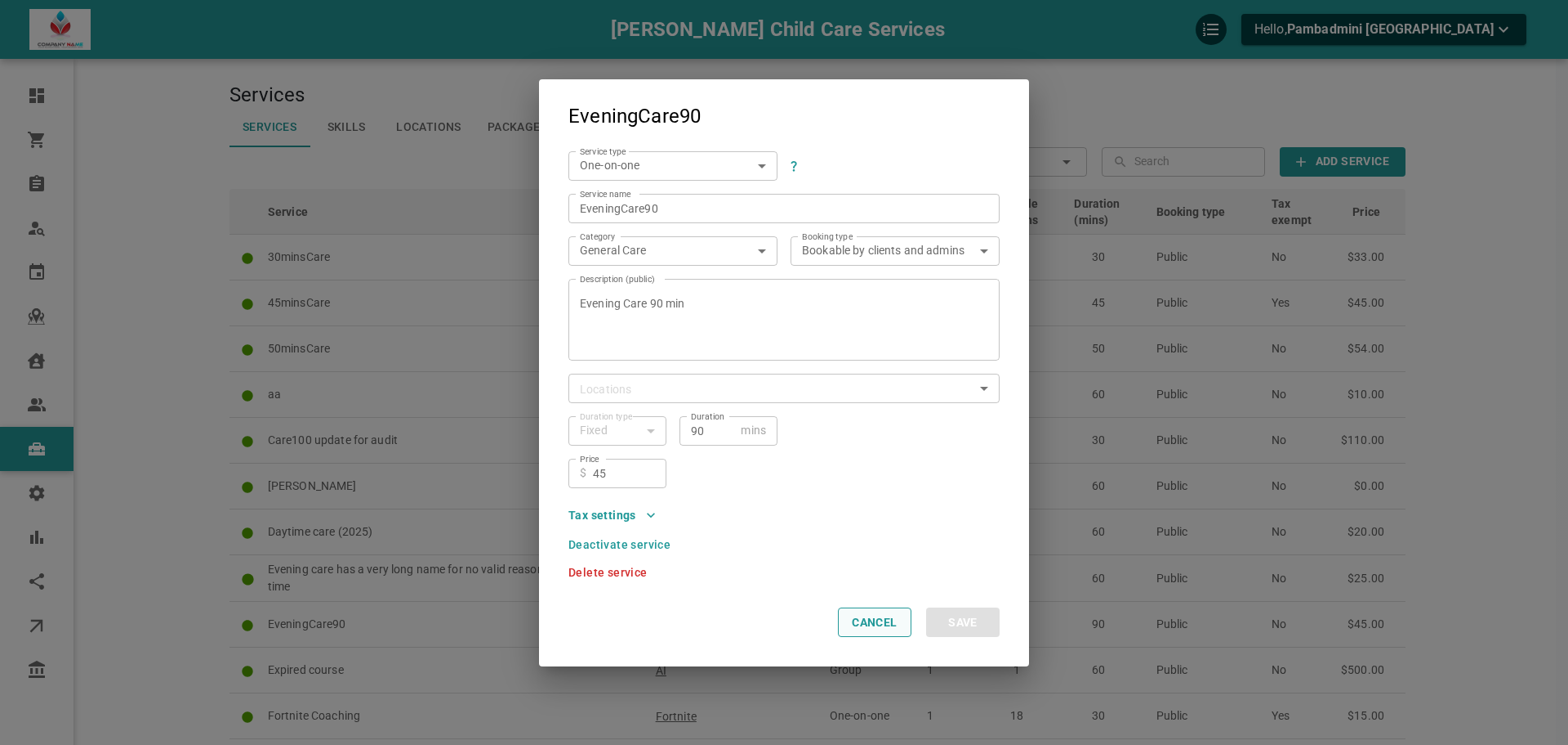
click at [867, 624] on button "Cancel" at bounding box center [875, 622] width 74 height 30
